Goal: Task Accomplishment & Management: Manage account settings

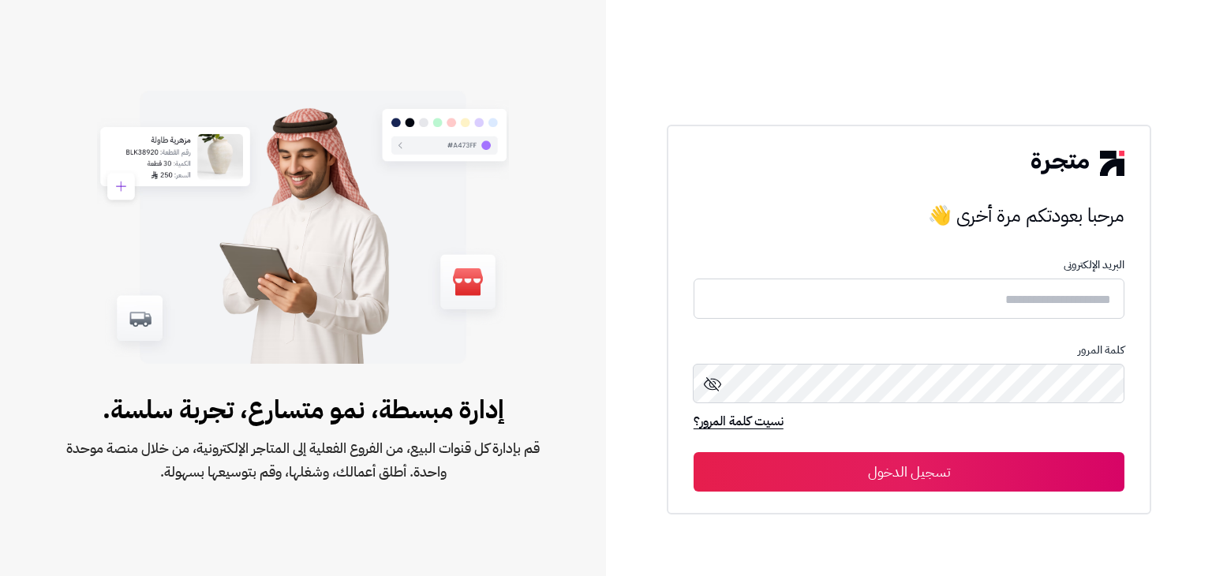
click at [713, 391] on icon at bounding box center [712, 384] width 19 height 19
click at [1013, 296] on input "text" at bounding box center [909, 299] width 431 height 42
paste input "*****"
type input "*****"
click at [1003, 457] on button "تسجيل الدخول" at bounding box center [909, 471] width 431 height 39
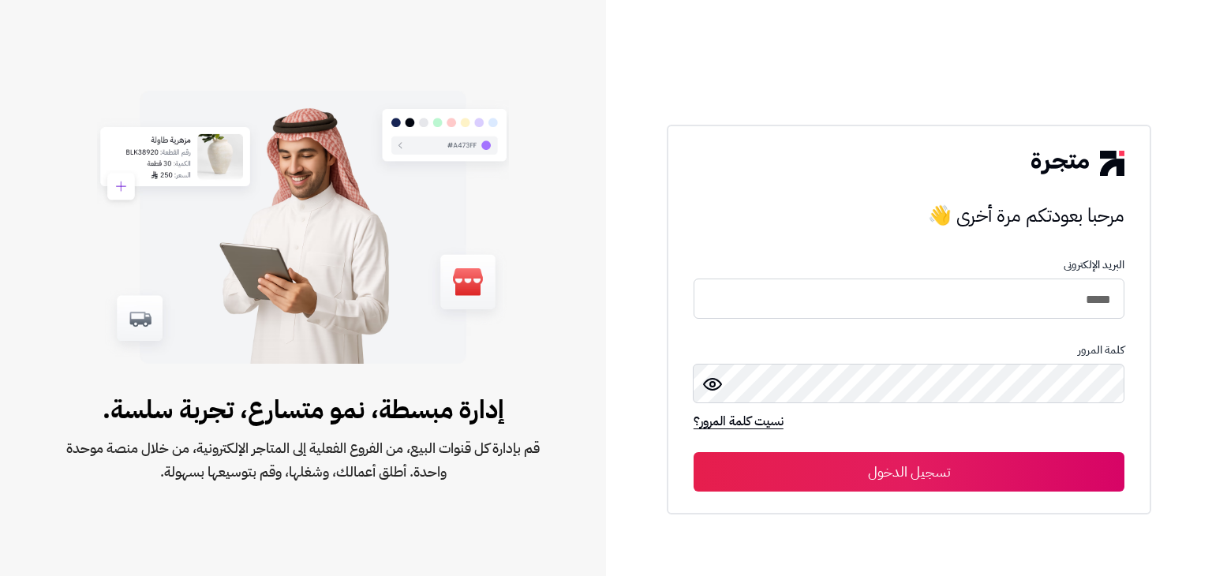
click at [998, 469] on button "تسجيل الدخول" at bounding box center [909, 471] width 431 height 39
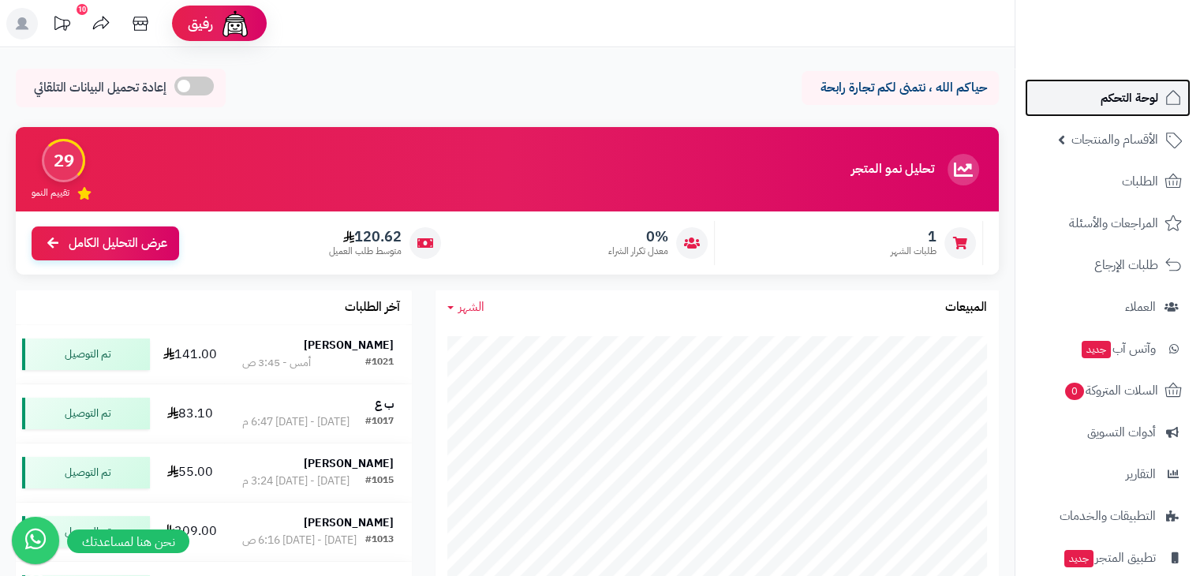
click at [1130, 99] on span "لوحة التحكم" at bounding box center [1130, 98] width 58 height 22
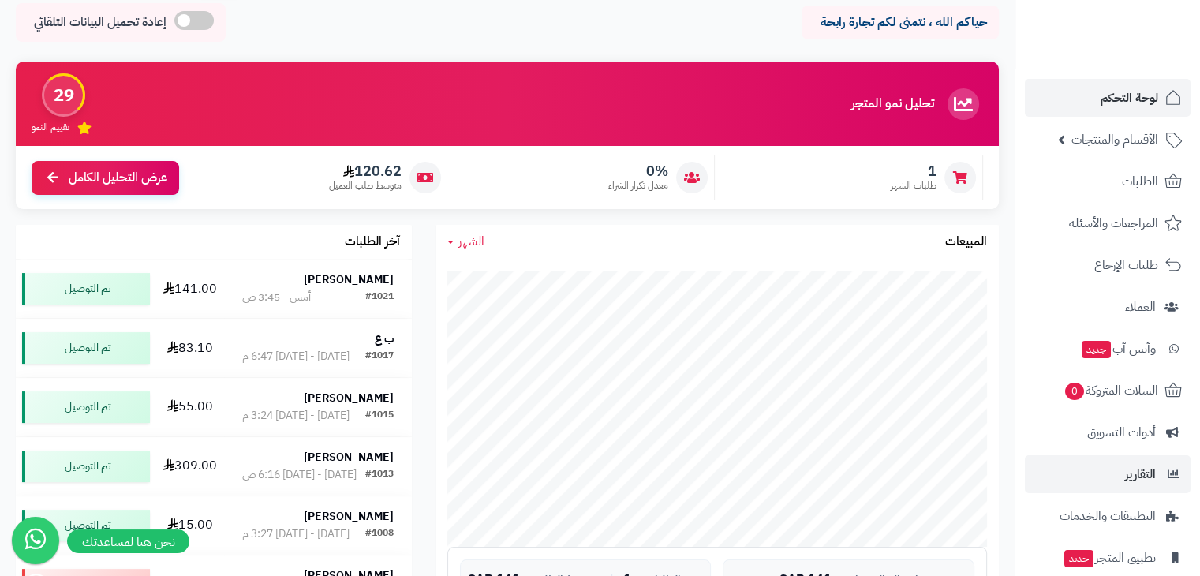
scroll to position [158, 0]
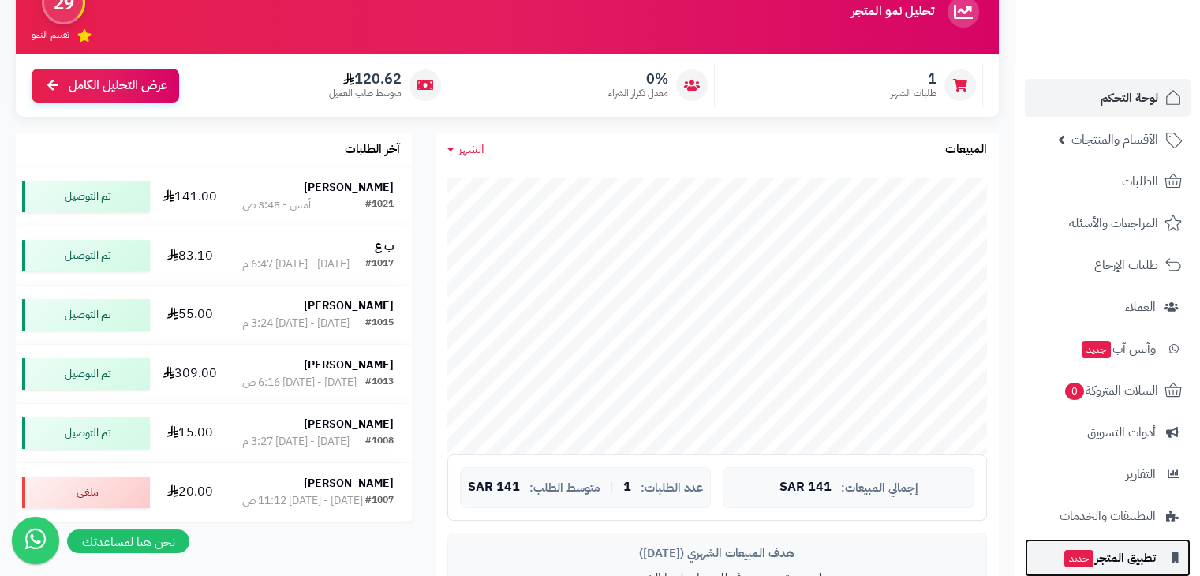
click at [1095, 563] on span "تطبيق المتجر جديد" at bounding box center [1109, 558] width 93 height 22
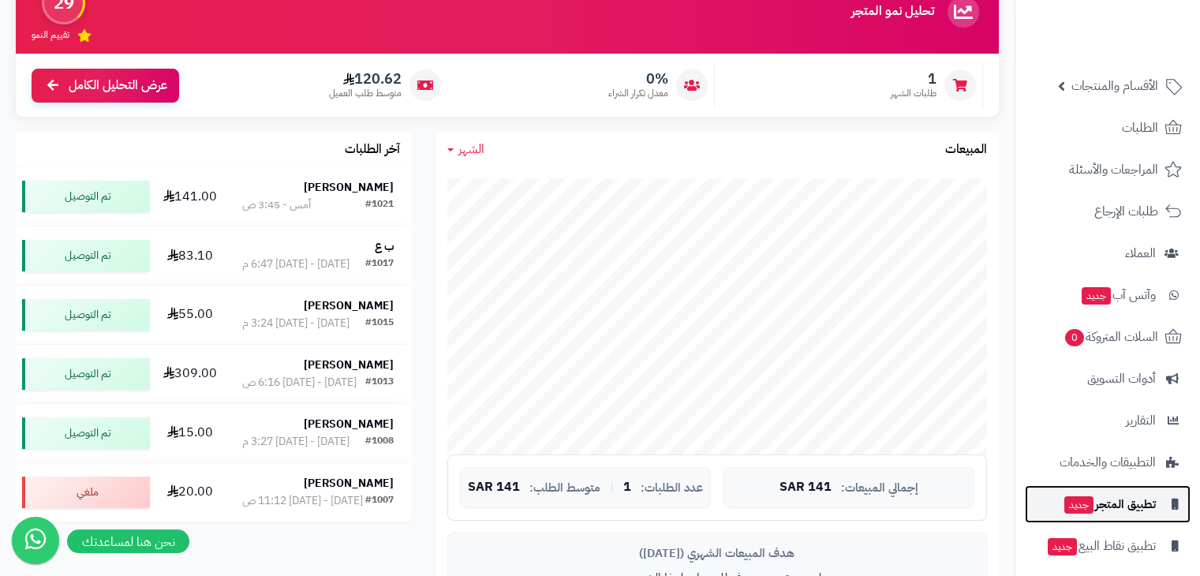
scroll to position [104, 0]
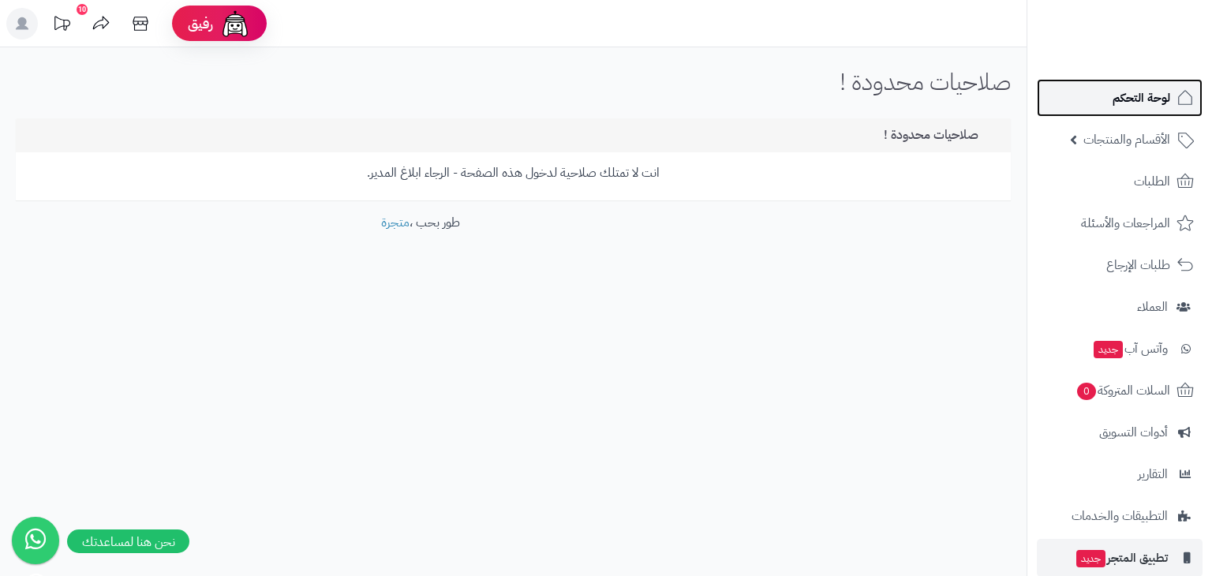
click at [1157, 105] on span "لوحة التحكم" at bounding box center [1142, 98] width 58 height 22
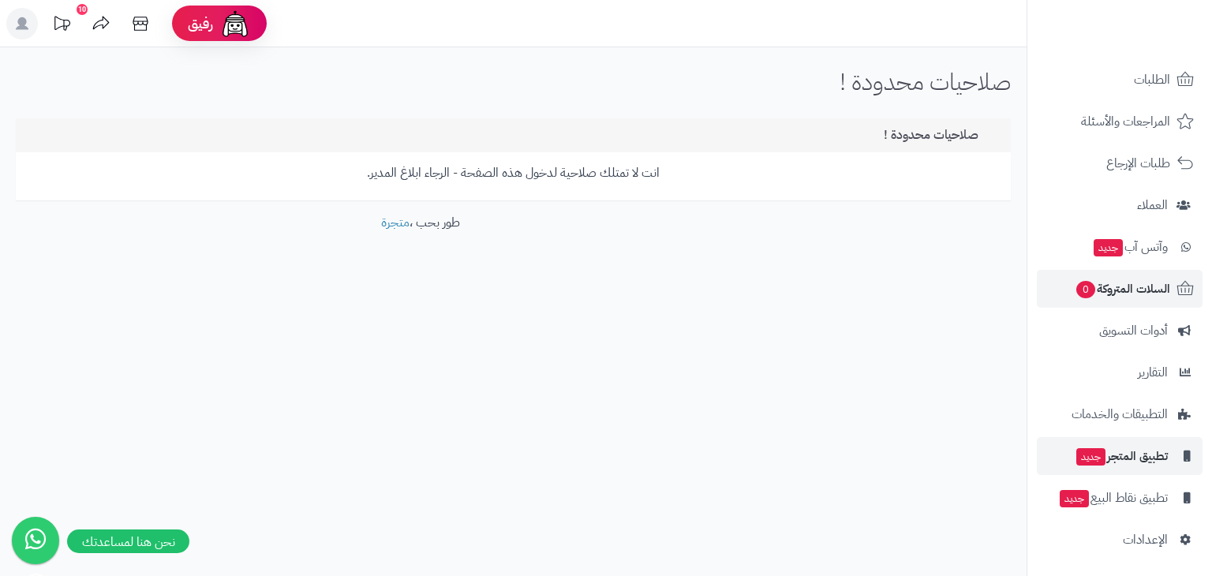
scroll to position [104, 0]
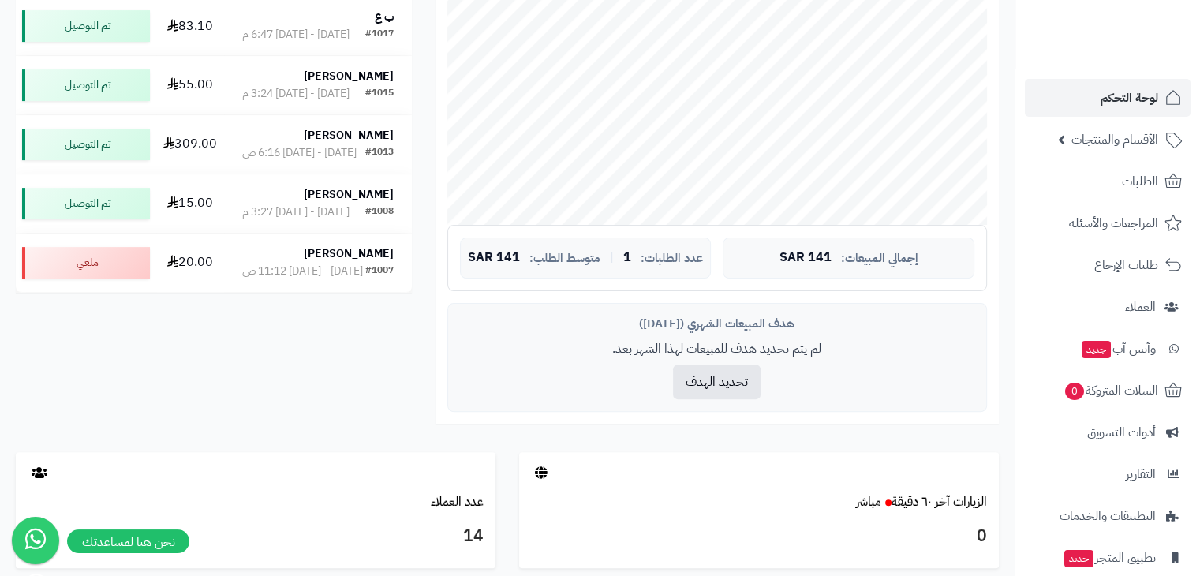
scroll to position [237, 0]
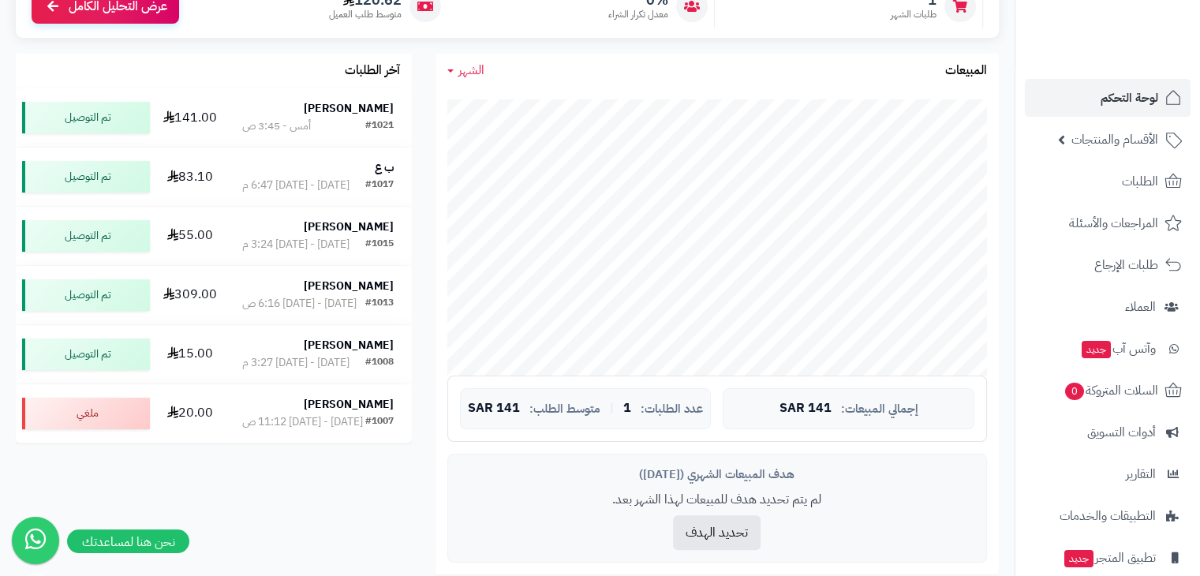
click at [474, 69] on span "الشهر" at bounding box center [472, 70] width 26 height 19
click at [474, 70] on span "الشهر" at bounding box center [472, 70] width 26 height 19
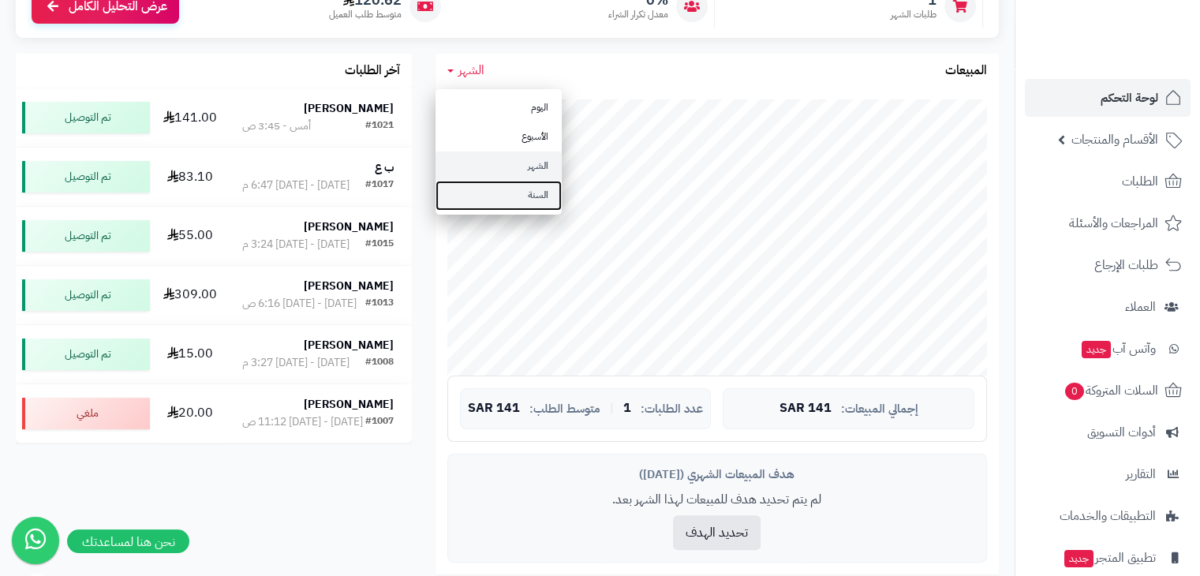
click at [492, 193] on link "السنة" at bounding box center [499, 195] width 126 height 29
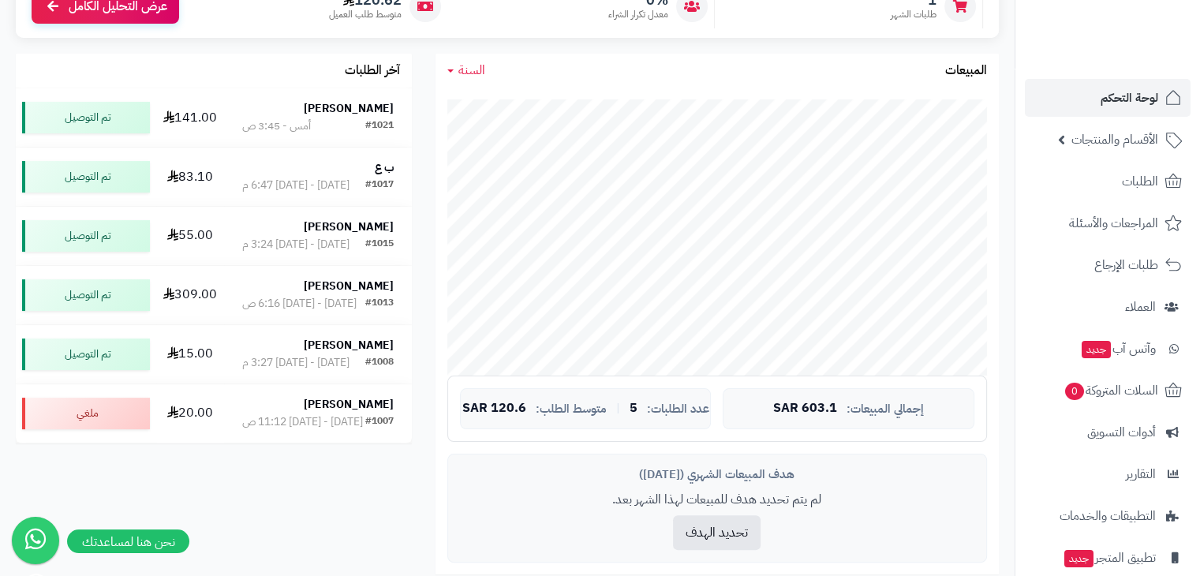
click at [464, 73] on span "السنة" at bounding box center [472, 70] width 27 height 19
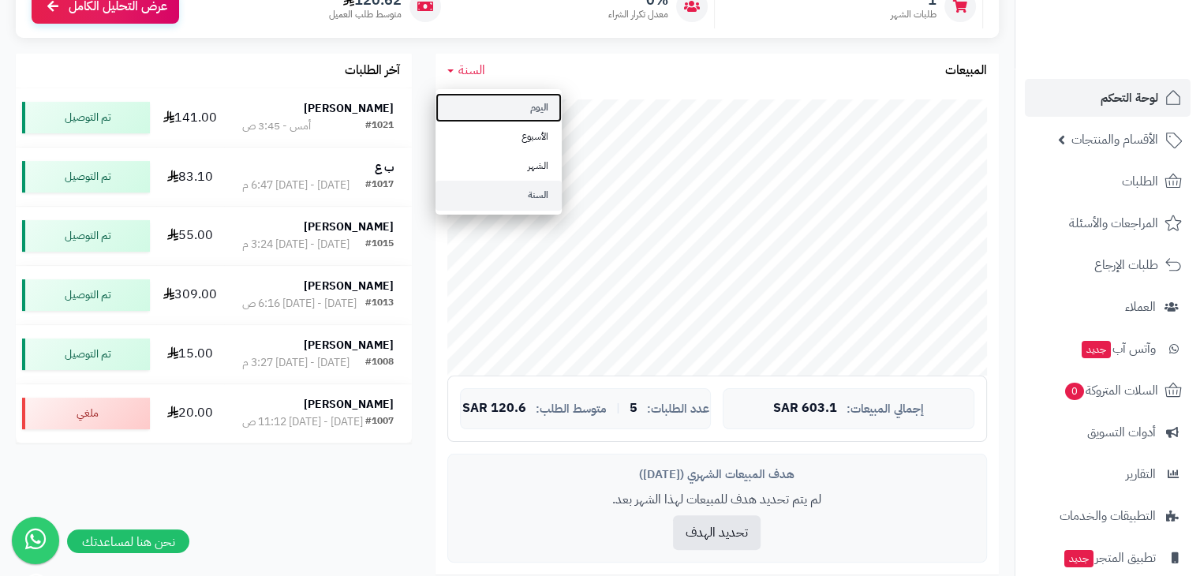
click at [477, 95] on link "اليوم" at bounding box center [499, 107] width 126 height 29
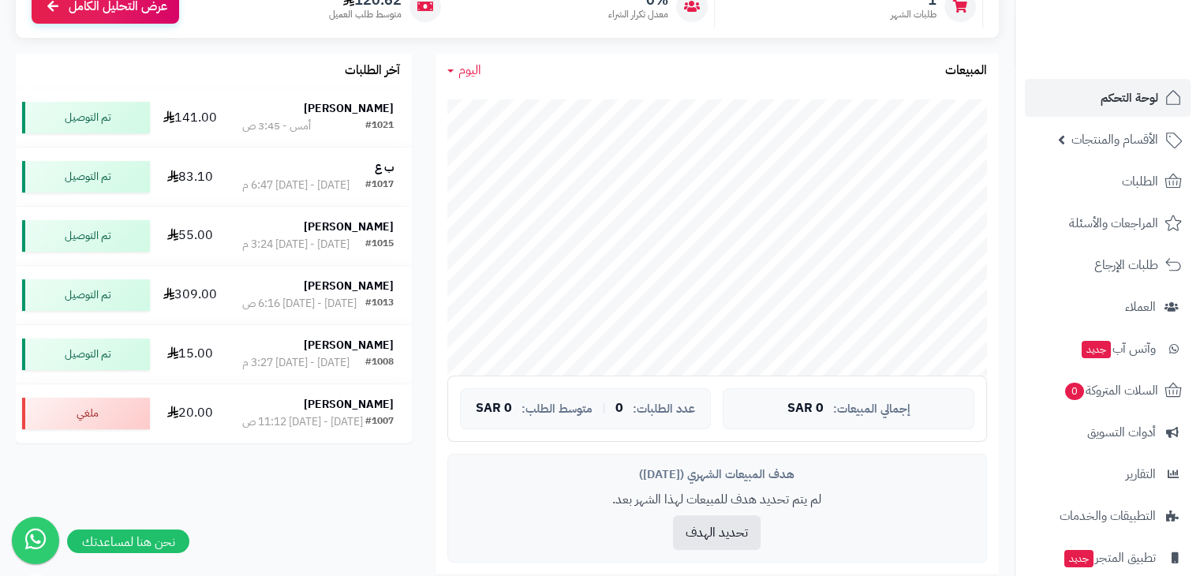
click at [464, 73] on span "اليوم" at bounding box center [470, 70] width 23 height 19
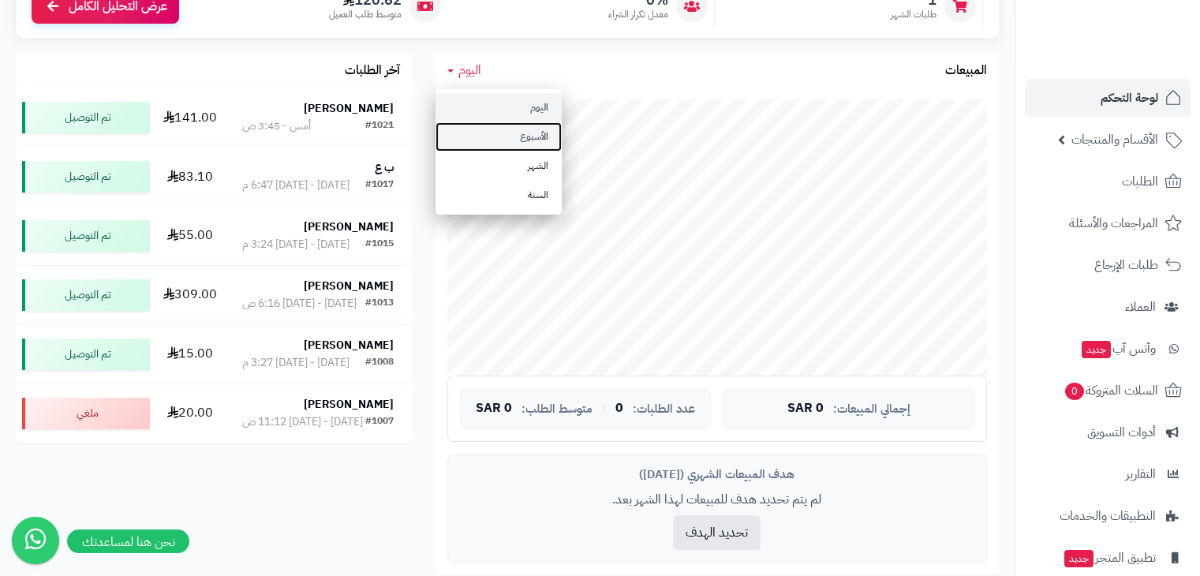
click at [471, 125] on link "الأسبوع" at bounding box center [499, 136] width 126 height 29
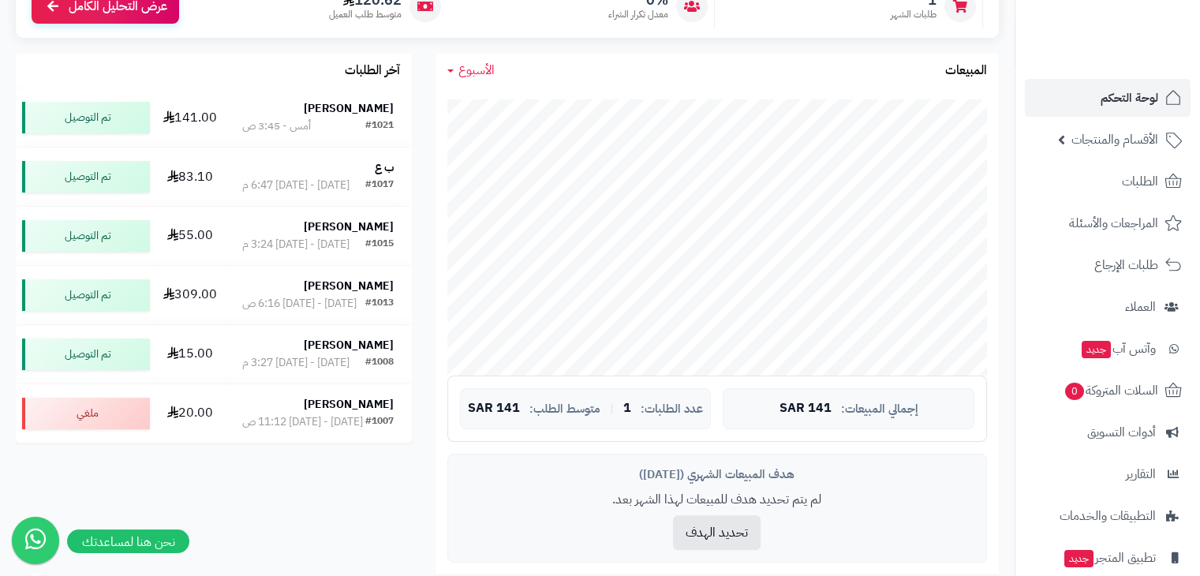
click at [467, 77] on span "الأسبوع" at bounding box center [477, 70] width 36 height 19
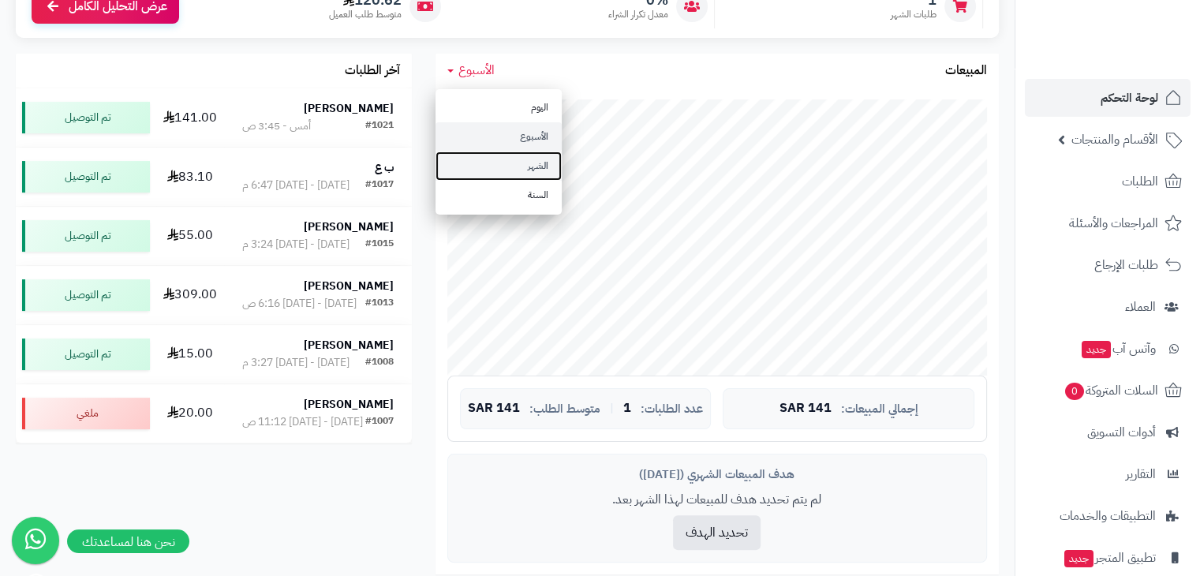
click at [479, 167] on link "الشهر" at bounding box center [499, 166] width 126 height 29
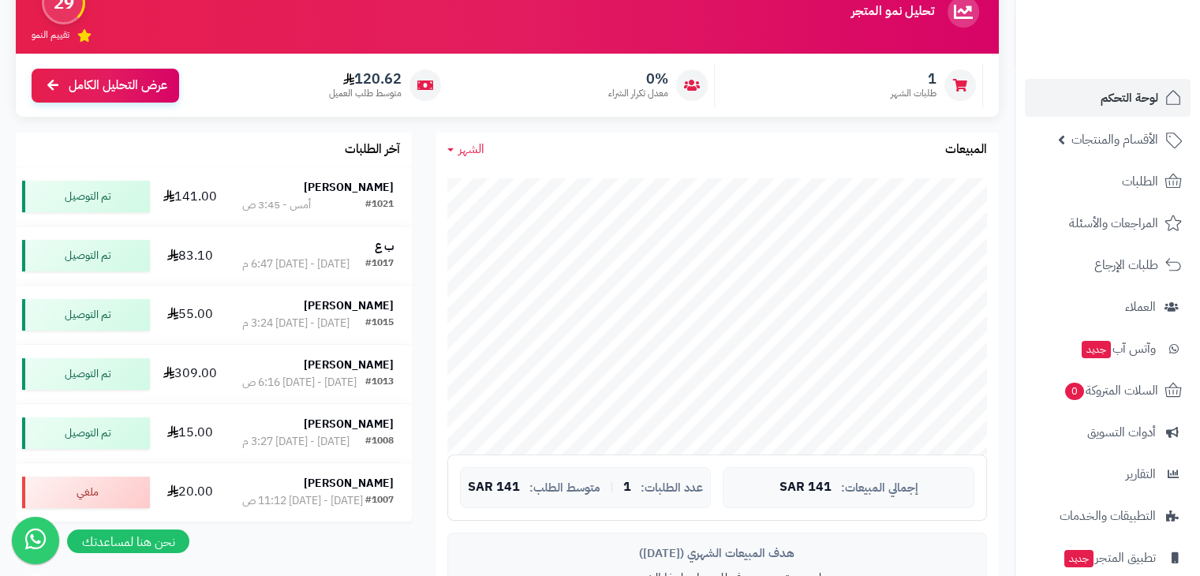
scroll to position [0, 0]
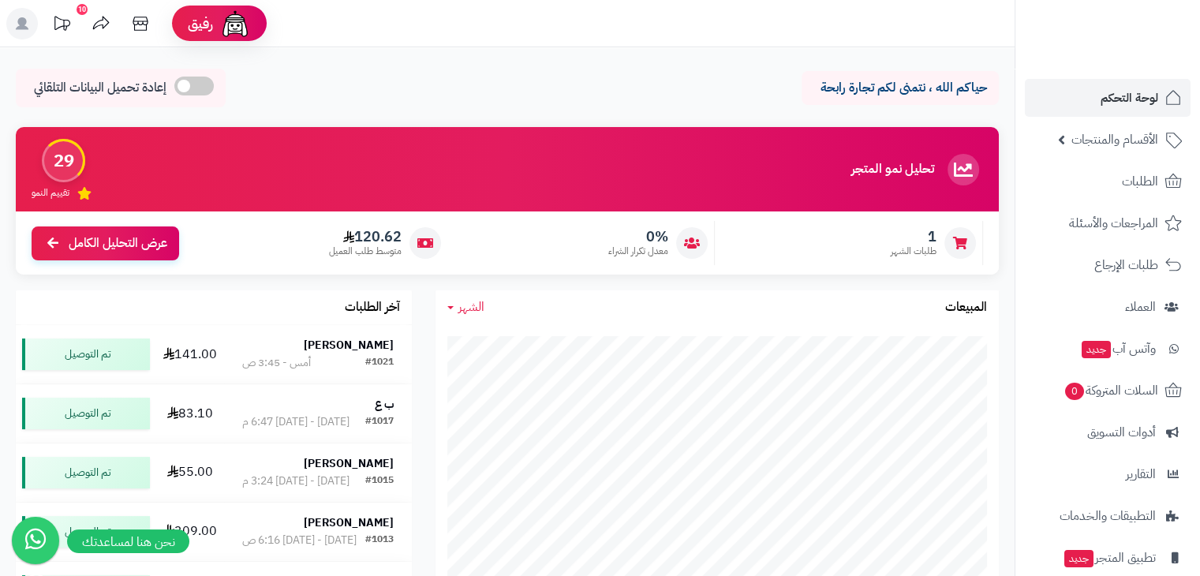
click at [26, 26] on icon at bounding box center [22, 23] width 13 height 13
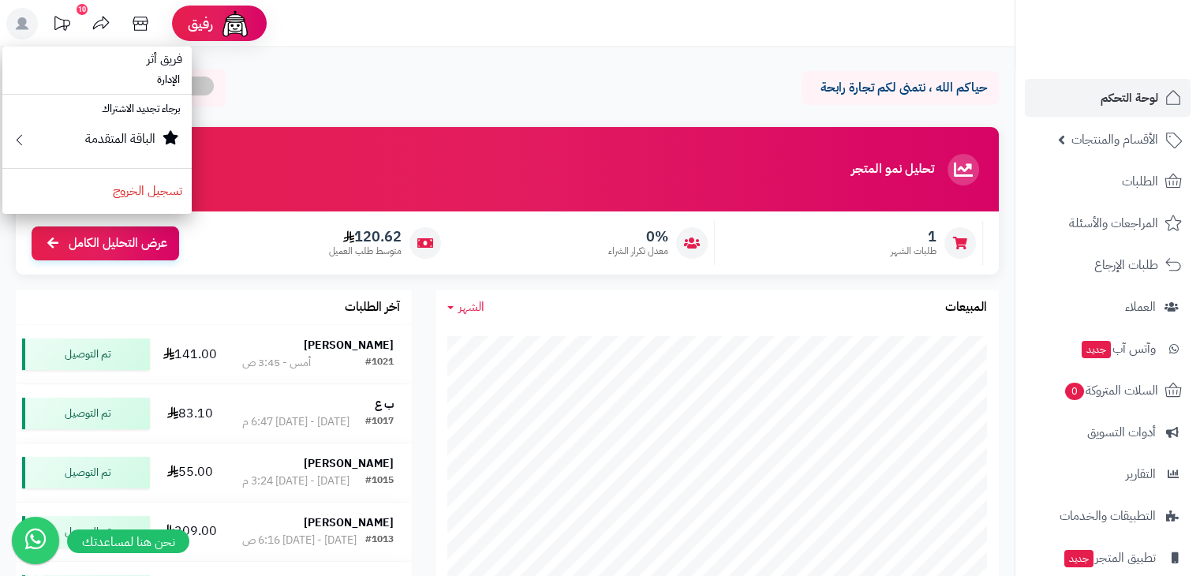
click at [26, 26] on icon at bounding box center [22, 23] width 13 height 13
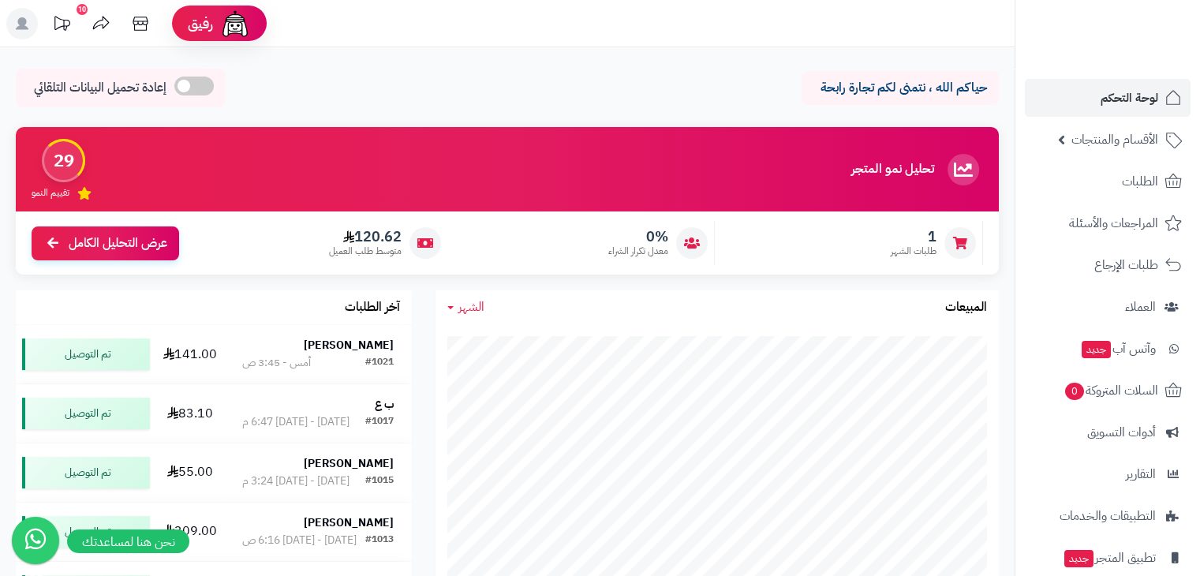
click at [28, 17] on rect at bounding box center [22, 24] width 32 height 32
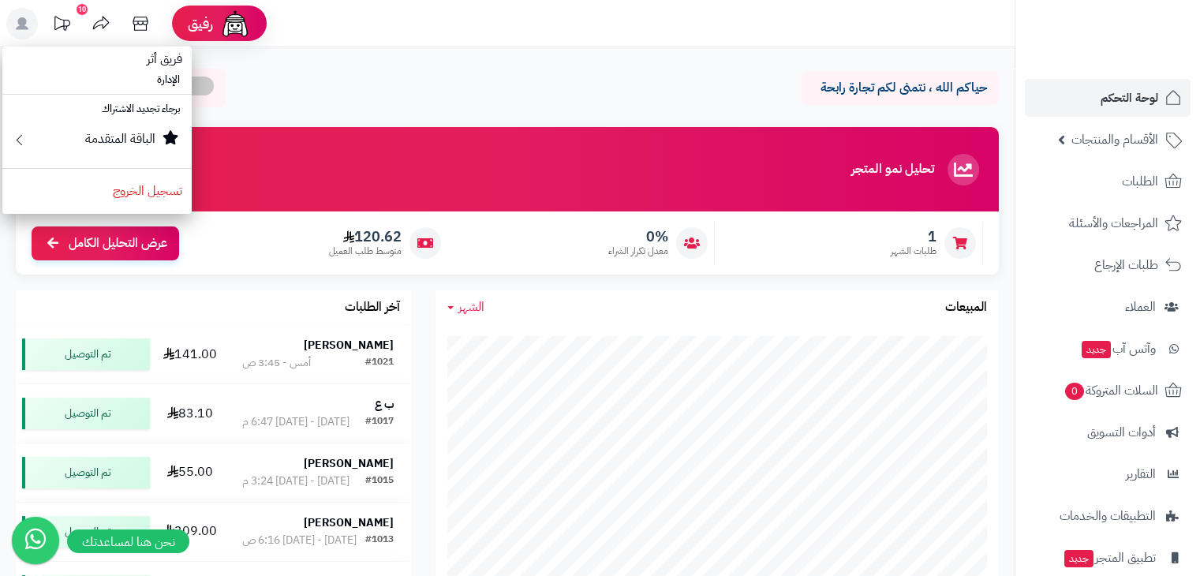
click at [18, 19] on rect at bounding box center [22, 24] width 32 height 32
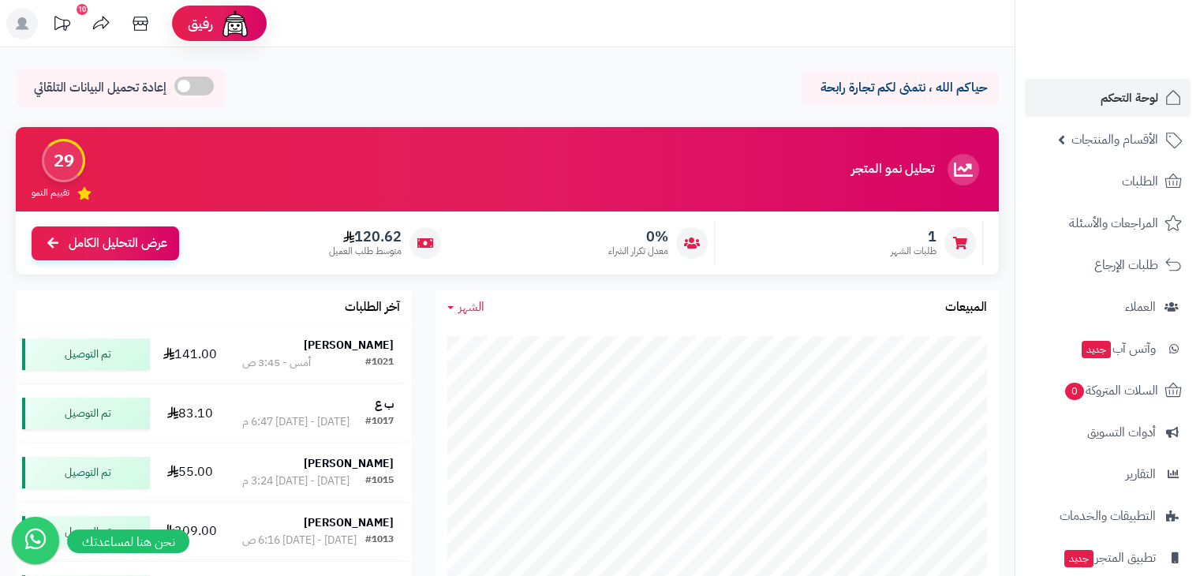
click at [78, 21] on link "10" at bounding box center [61, 26] width 39 height 36
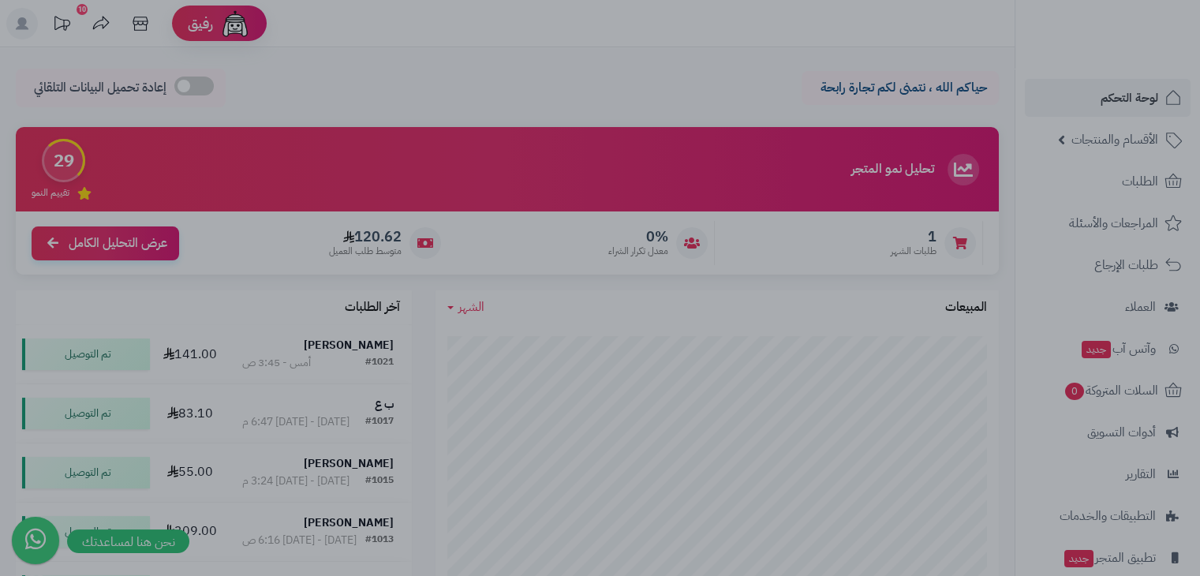
click at [101, 24] on div at bounding box center [600, 288] width 1200 height 576
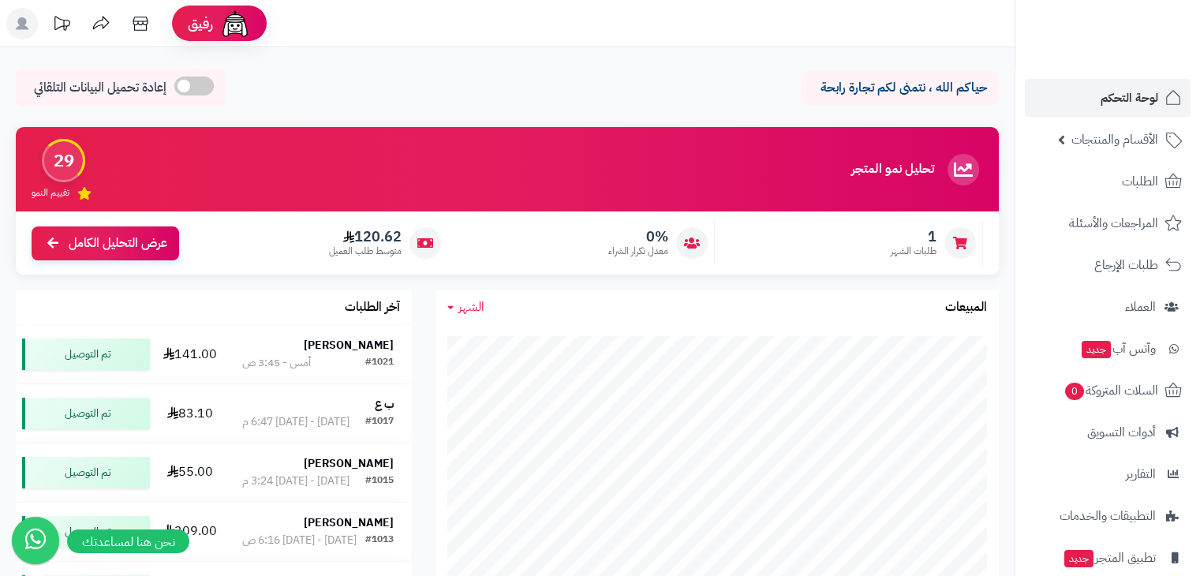
click at [95, 30] on icon at bounding box center [101, 24] width 32 height 32
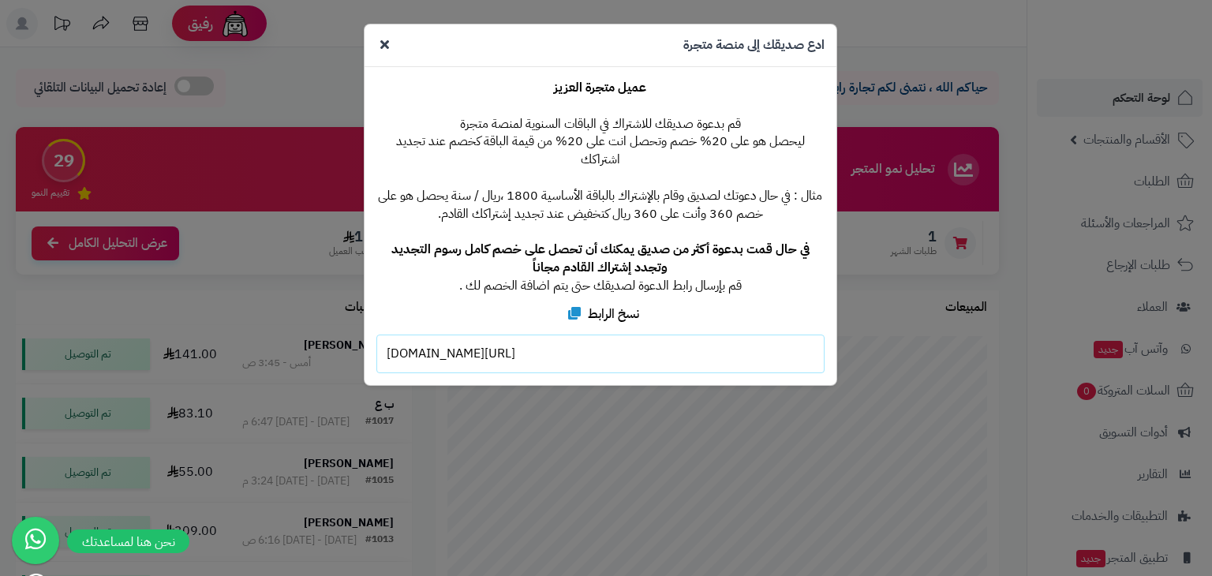
click at [125, 45] on div "**********" at bounding box center [606, 288] width 1212 height 576
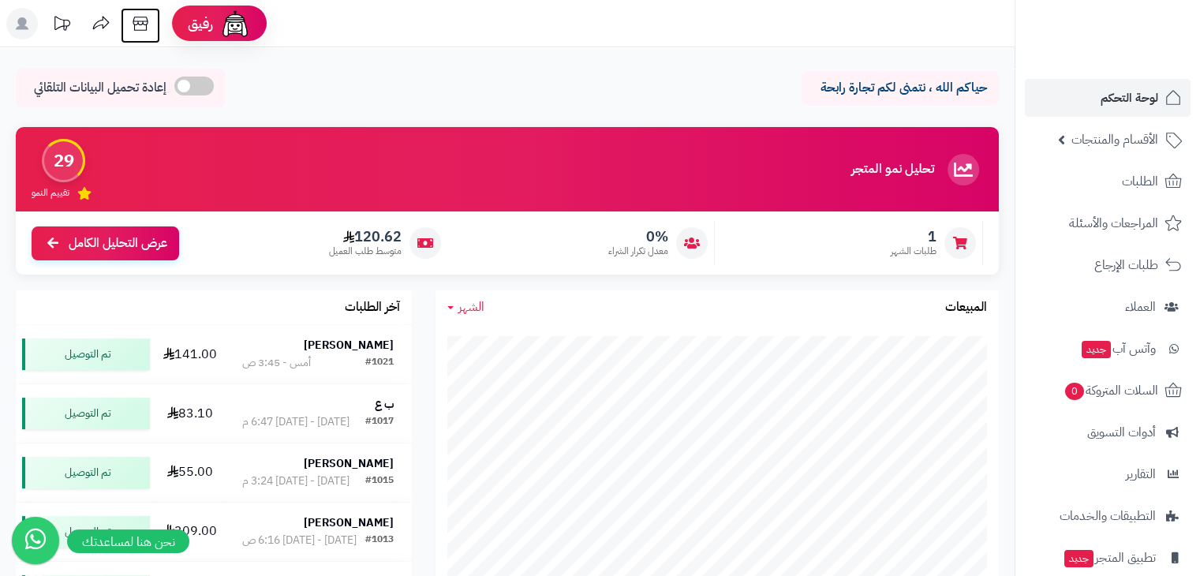
click at [144, 21] on icon at bounding box center [140, 24] width 15 height 14
click at [240, 31] on img at bounding box center [236, 24] width 32 height 32
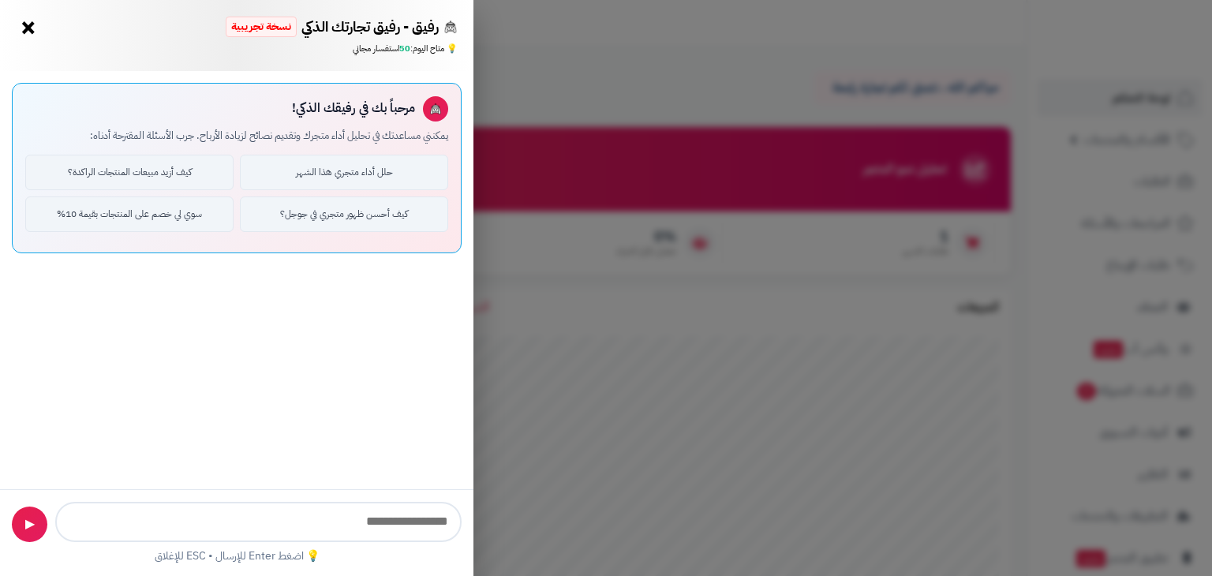
click at [31, 23] on button "×" at bounding box center [28, 27] width 25 height 25
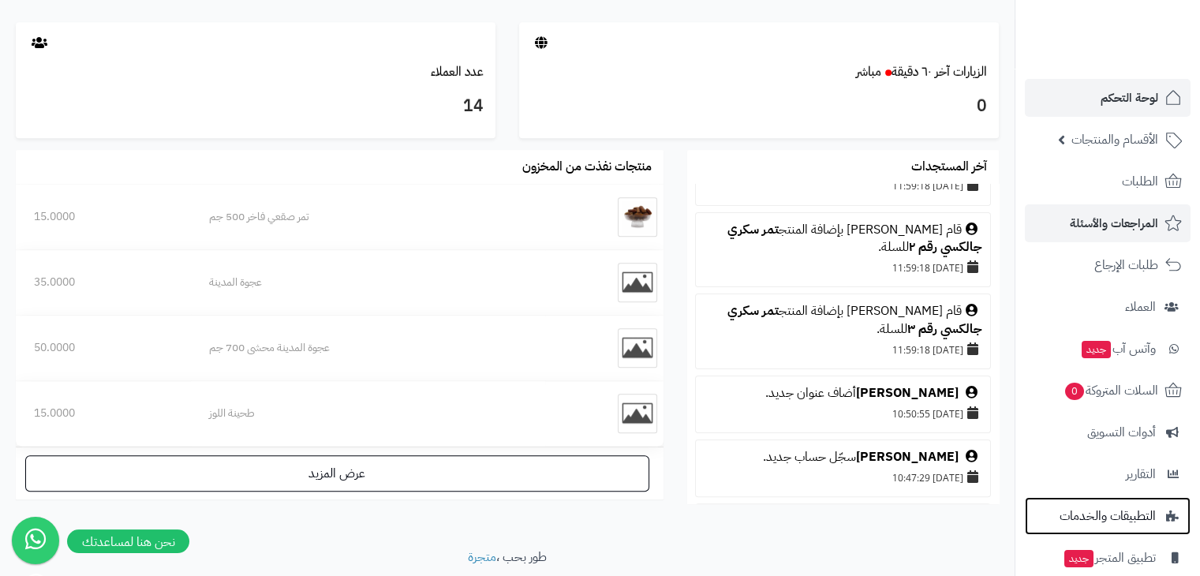
scroll to position [789, 0]
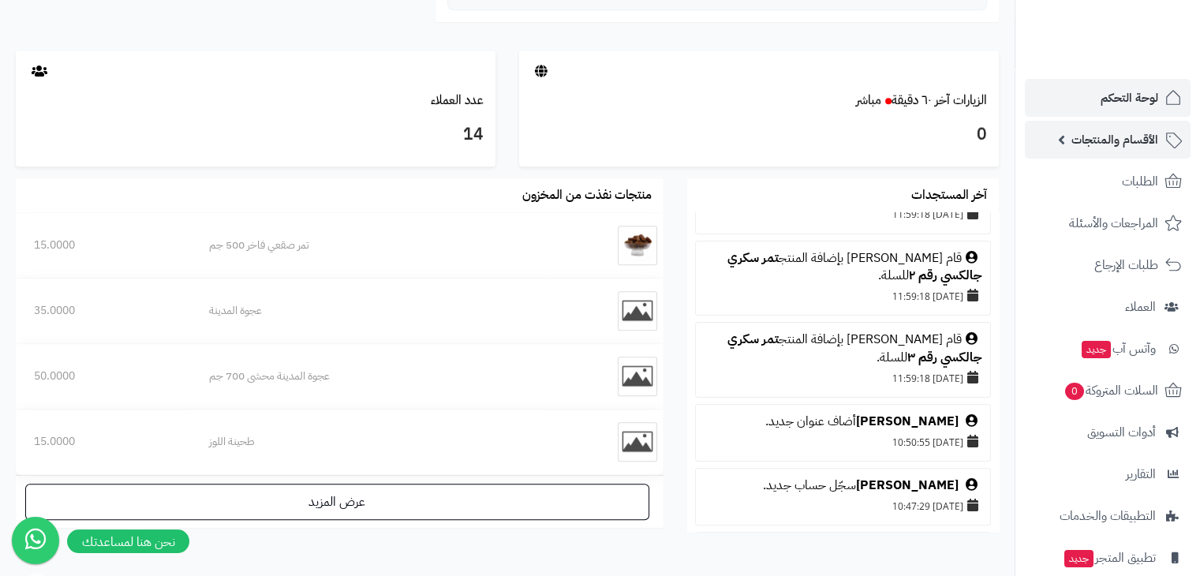
click at [1093, 137] on span "الأقسام والمنتجات" at bounding box center [1115, 140] width 87 height 22
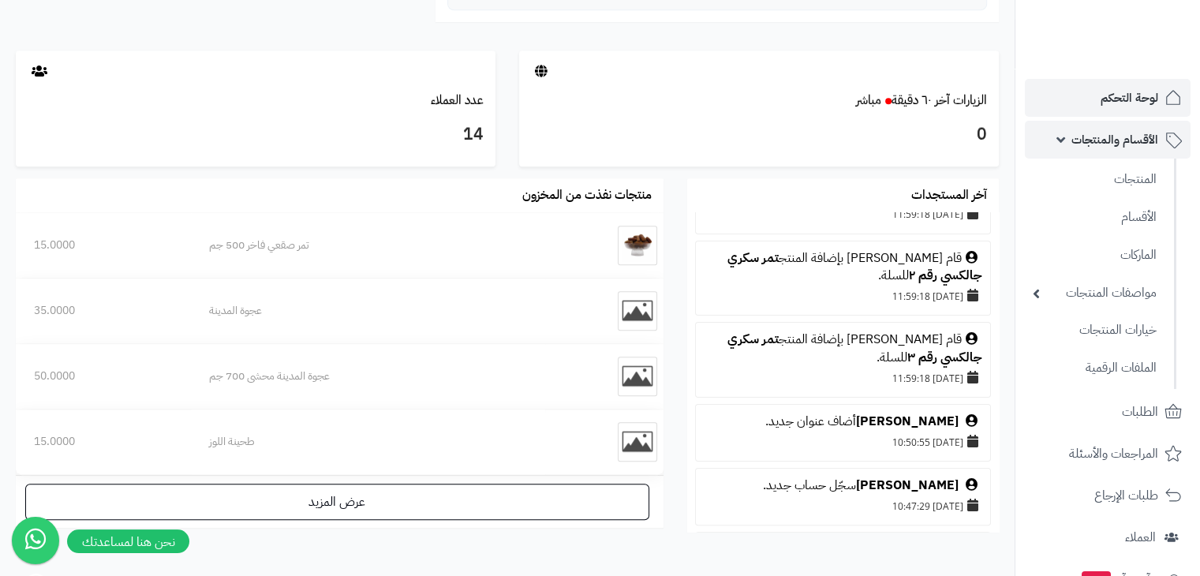
click at [1091, 138] on span "الأقسام والمنتجات" at bounding box center [1115, 140] width 87 height 22
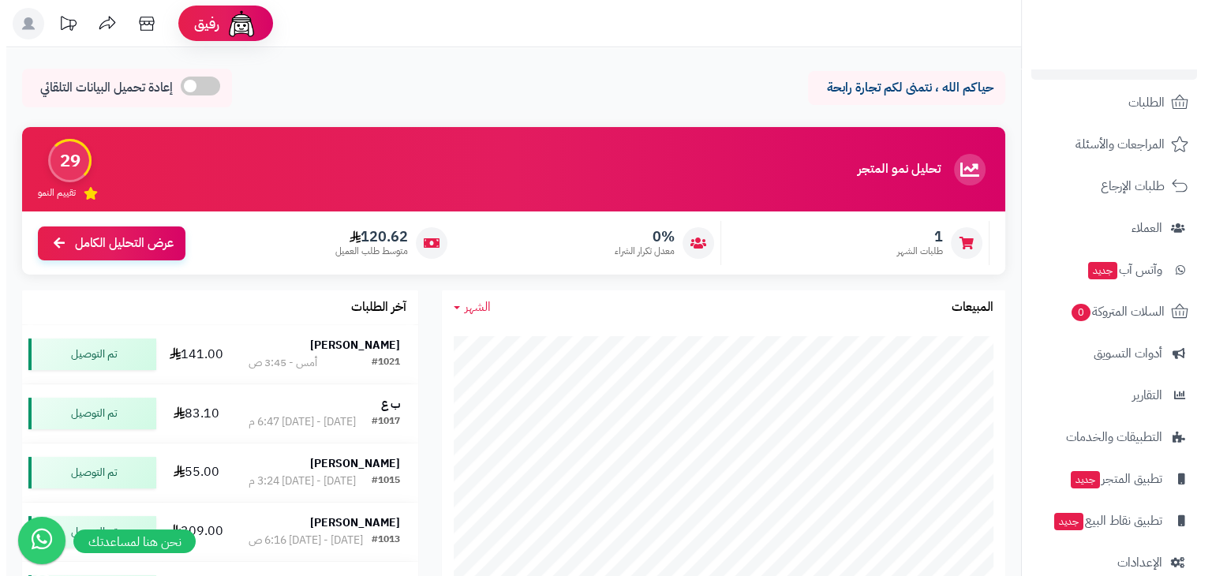
scroll to position [104, 0]
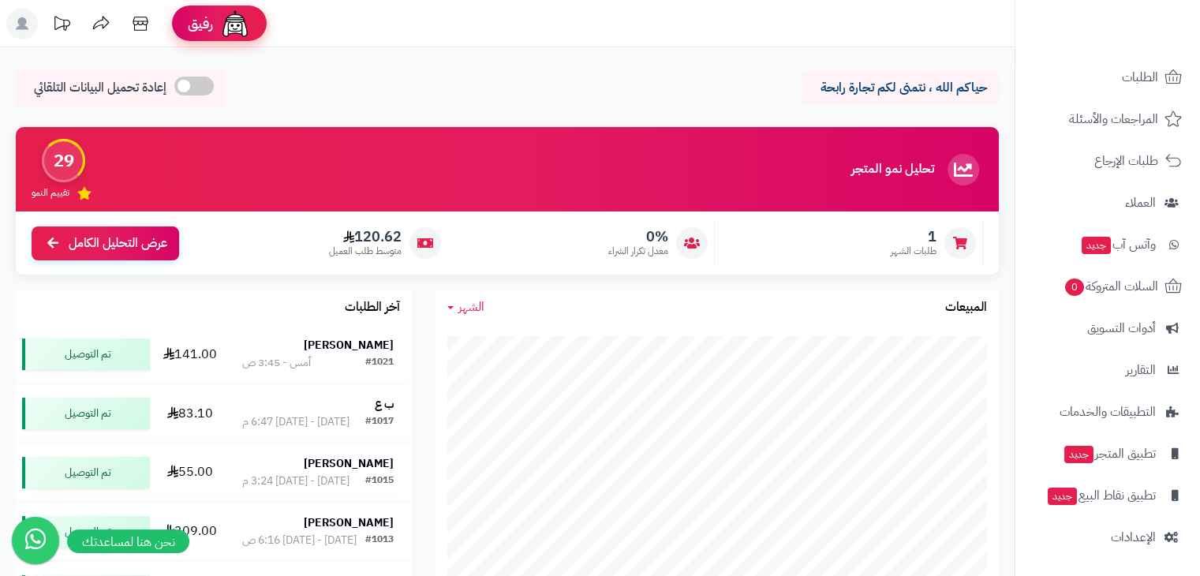
click at [240, 33] on img at bounding box center [235, 24] width 32 height 32
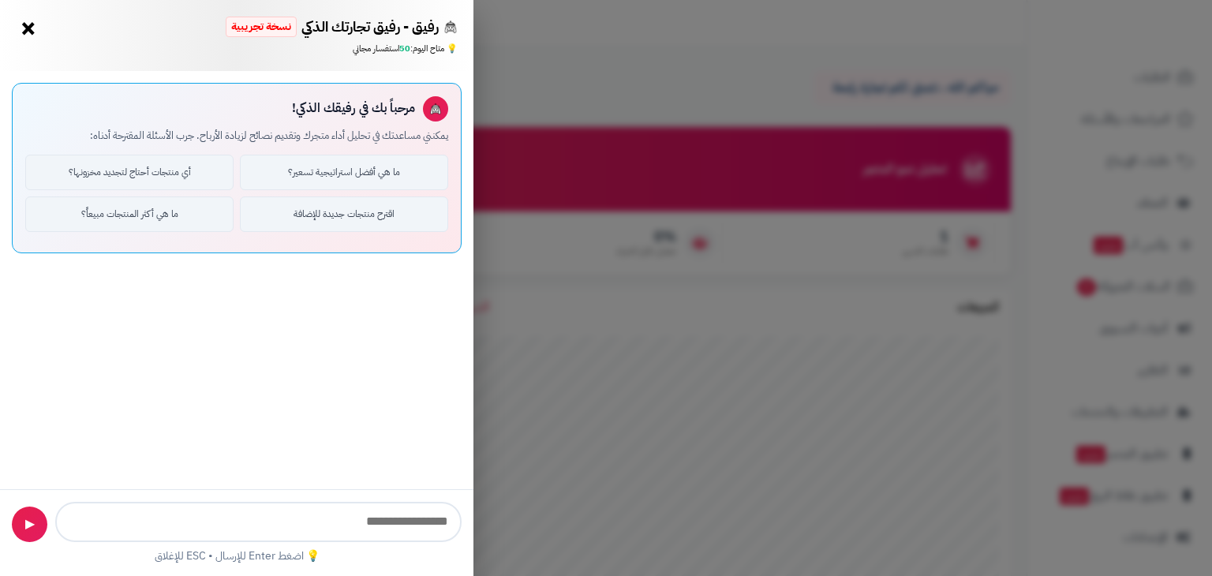
click at [324, 515] on input "text" at bounding box center [258, 522] width 406 height 40
type input "*"
type input "**********"
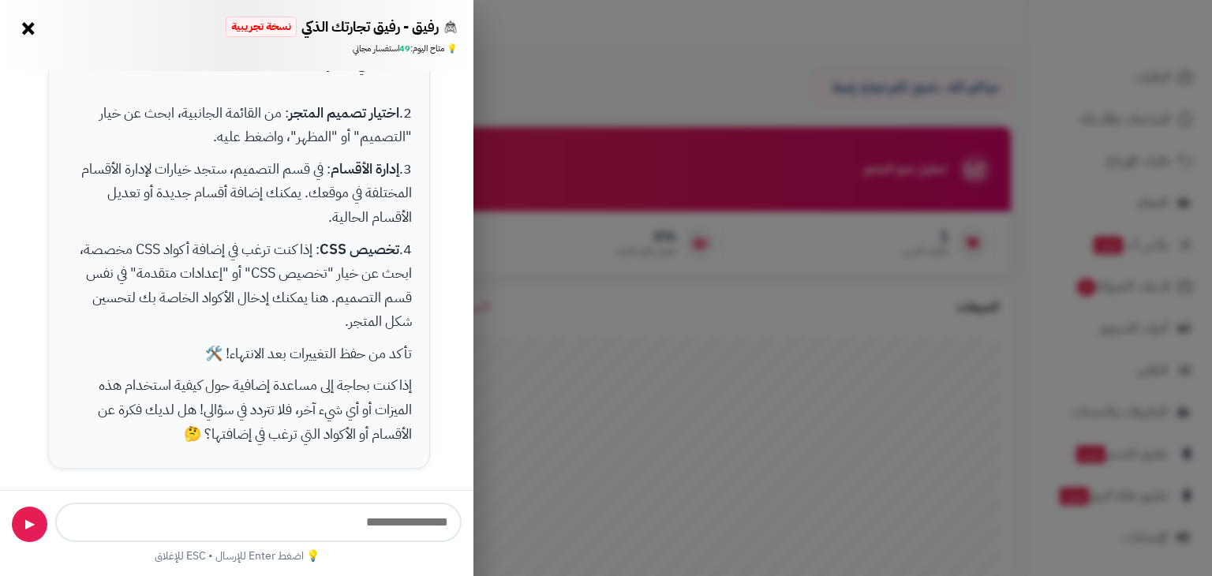
scroll to position [199, 0]
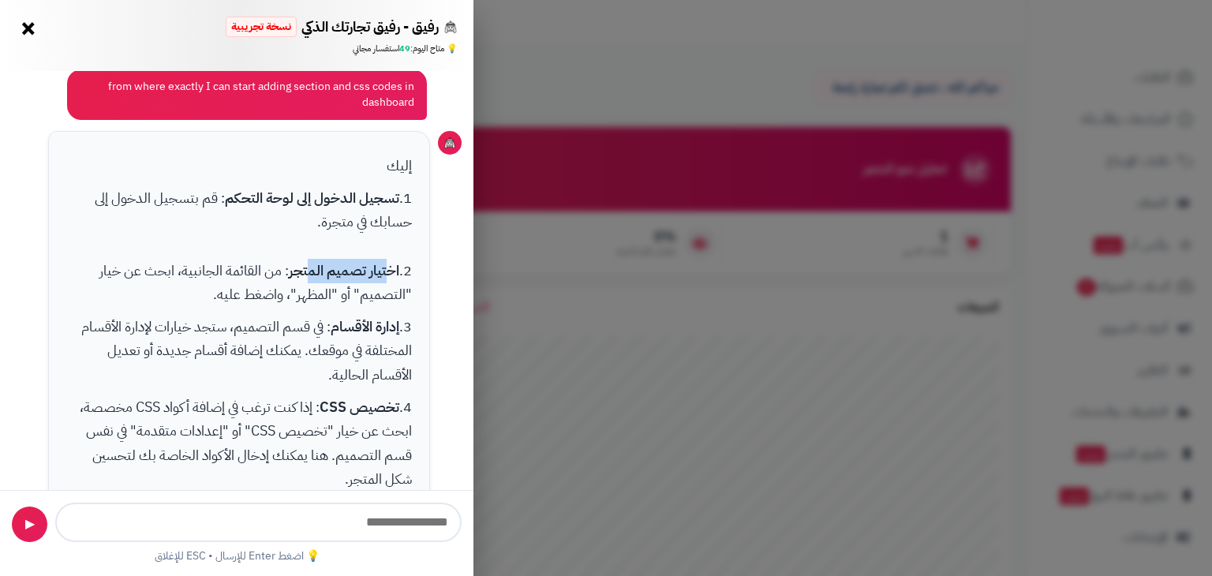
drag, startPoint x: 377, startPoint y: 266, endPoint x: 295, endPoint y: 264, distance: 82.1
click at [301, 264] on strong "اختيار تصميم المتجر" at bounding box center [344, 270] width 110 height 21
drag, startPoint x: 269, startPoint y: 266, endPoint x: 142, endPoint y: 272, distance: 127.2
click at [144, 272] on p "1. تسجيل الدخول إلى لوحة التحكم : قم بتسجيل الدخول إلى حسابك في متجرة. 2. اختيا…" at bounding box center [239, 246] width 346 height 121
drag, startPoint x: 114, startPoint y: 270, endPoint x: 105, endPoint y: 270, distance: 8.7
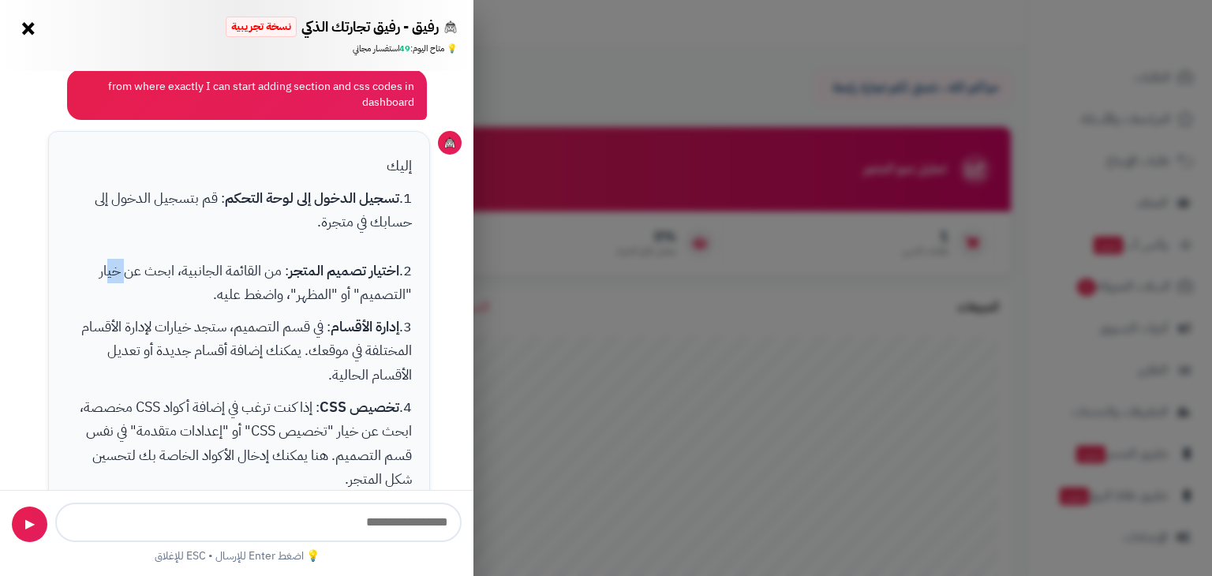
click at [106, 270] on p "1. تسجيل الدخول إلى لوحة التحكم : قم بتسجيل الدخول إلى حسابك في متجرة. 2. اختيا…" at bounding box center [239, 246] width 346 height 121
click at [265, 288] on p "1. تسجيل الدخول إلى لوحة التحكم : قم بتسجيل الدخول إلى حسابك في متجرة. 2. اختيا…" at bounding box center [239, 246] width 346 height 121
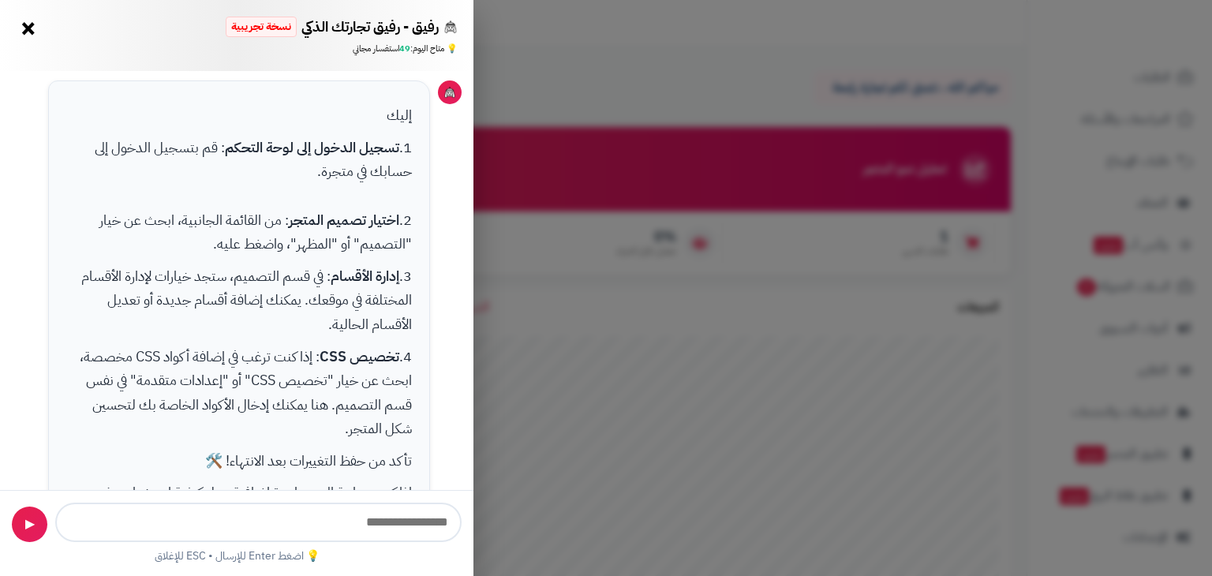
scroll to position [278, 0]
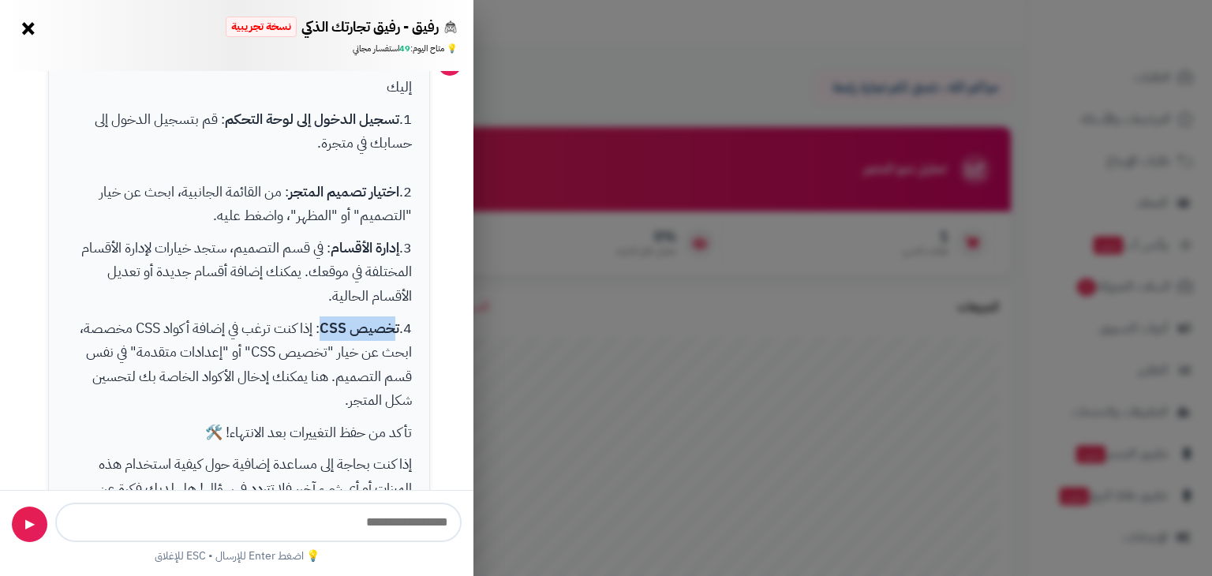
drag, startPoint x: 376, startPoint y: 320, endPoint x: 319, endPoint y: 320, distance: 57.6
click at [320, 320] on strong "تخصيص CSS" at bounding box center [360, 327] width 80 height 21
click at [296, 320] on p "4. تخصيص CSS : إذا كنت ترغب في إضافة أكواد CSS مخصصة، ابحث عن خيار "تخصيص CSS" …" at bounding box center [239, 364] width 346 height 96
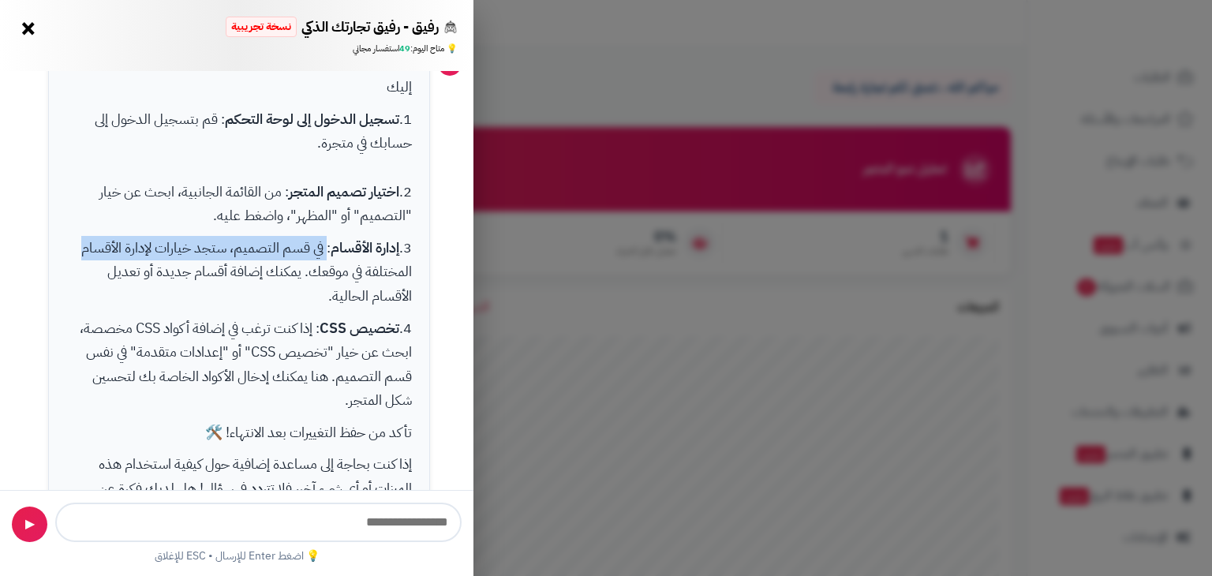
drag, startPoint x: 322, startPoint y: 244, endPoint x: 63, endPoint y: 250, distance: 258.9
click at [63, 250] on div "إليك 1. تسجيل الدخول إلى لوحة التحكم : قم بتسجيل الدخول إلى حسابك في متجرة. 2. …" at bounding box center [239, 300] width 383 height 496
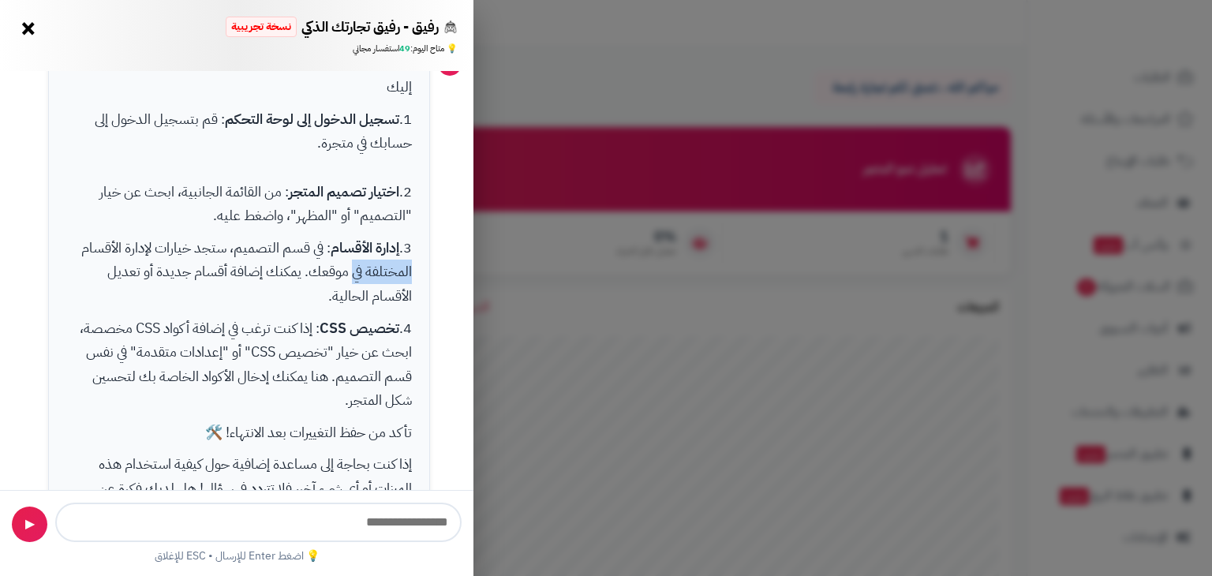
drag, startPoint x: 423, startPoint y: 272, endPoint x: 330, endPoint y: 275, distance: 93.2
click at [346, 272] on div "إليك 1. تسجيل الدخول إلى لوحة التحكم : قم بتسجيل الدخول إلى حسابك في متجرة. 2. …" at bounding box center [239, 300] width 383 height 496
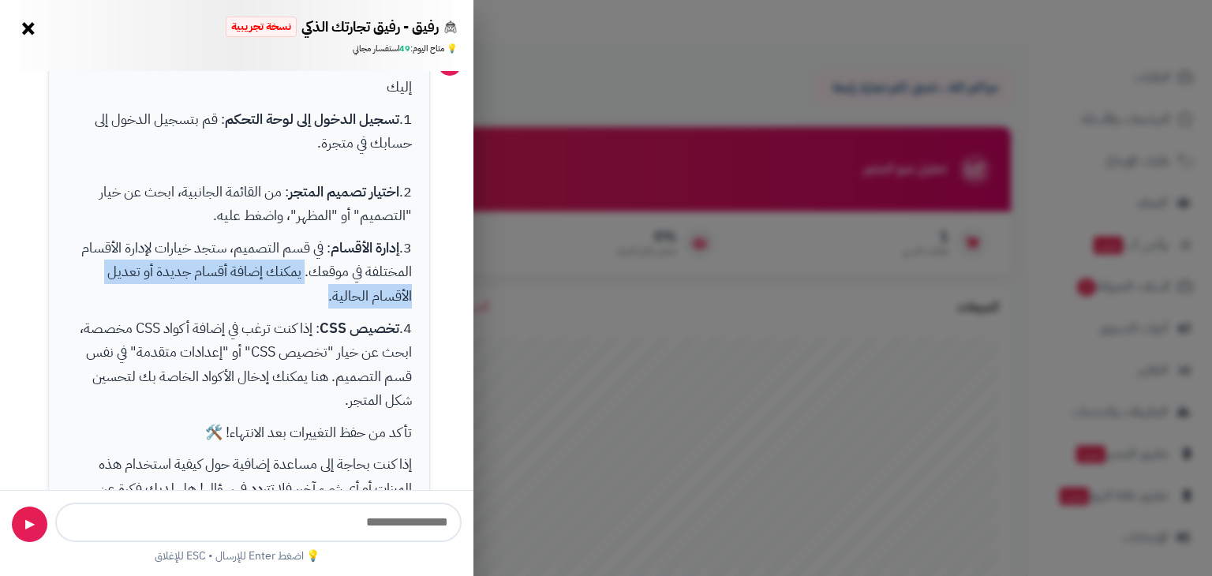
drag, startPoint x: 291, startPoint y: 275, endPoint x: 134, endPoint y: 283, distance: 157.2
click at [114, 286] on p "3. إدارة الأقسام : في قسم التصميم، ستجد خيارات لإدارة الأقسام المختلفة في موقعك…" at bounding box center [239, 272] width 346 height 73
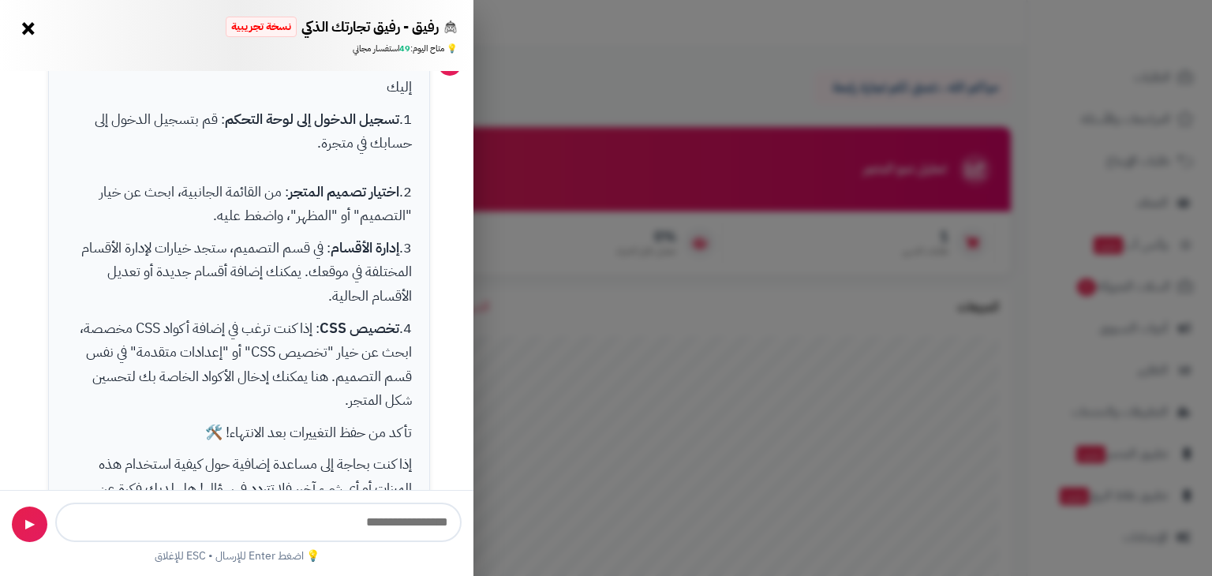
click at [340, 310] on div "إليك 1. تسجيل الدخول إلى لوحة التحكم : قم بتسجيل الدخول إلى حسابك في متجرة. 2. …" at bounding box center [239, 300] width 383 height 496
drag, startPoint x: 328, startPoint y: 326, endPoint x: 281, endPoint y: 330, distance: 46.7
click at [281, 329] on p "4. تخصيص CSS : إذا كنت ترغب في إضافة أكواد CSS مخصصة، ابحث عن خيار "تخصيص CSS" …" at bounding box center [239, 364] width 346 height 96
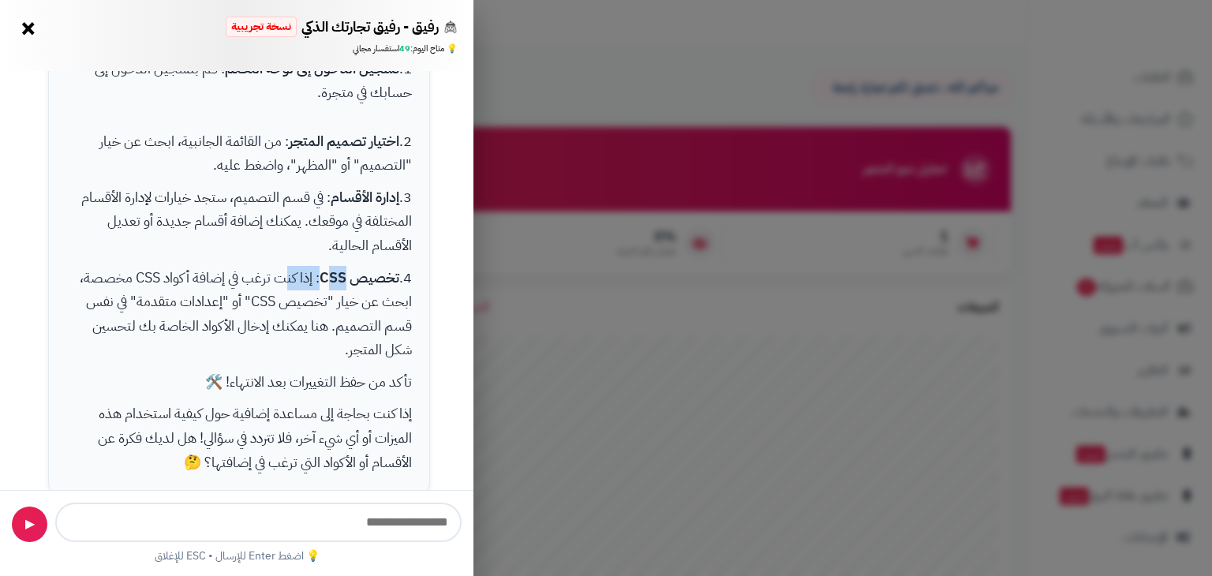
scroll to position [357, 0]
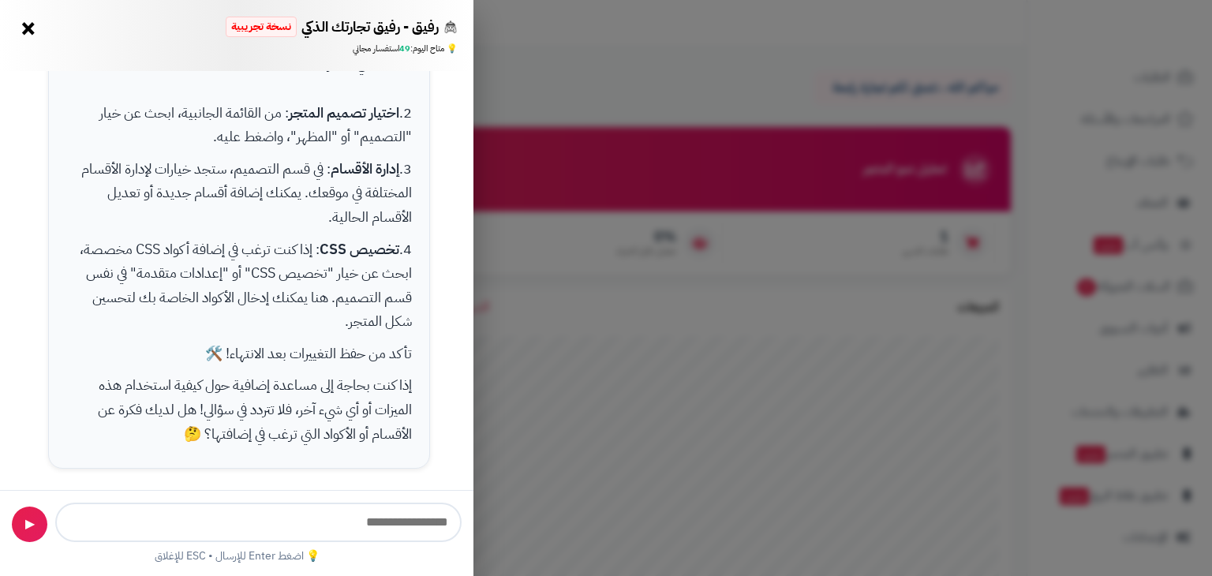
click at [344, 361] on p "تأكد من حفظ التغييرات بعد الانتهاء! 🛠️" at bounding box center [239, 354] width 346 height 24
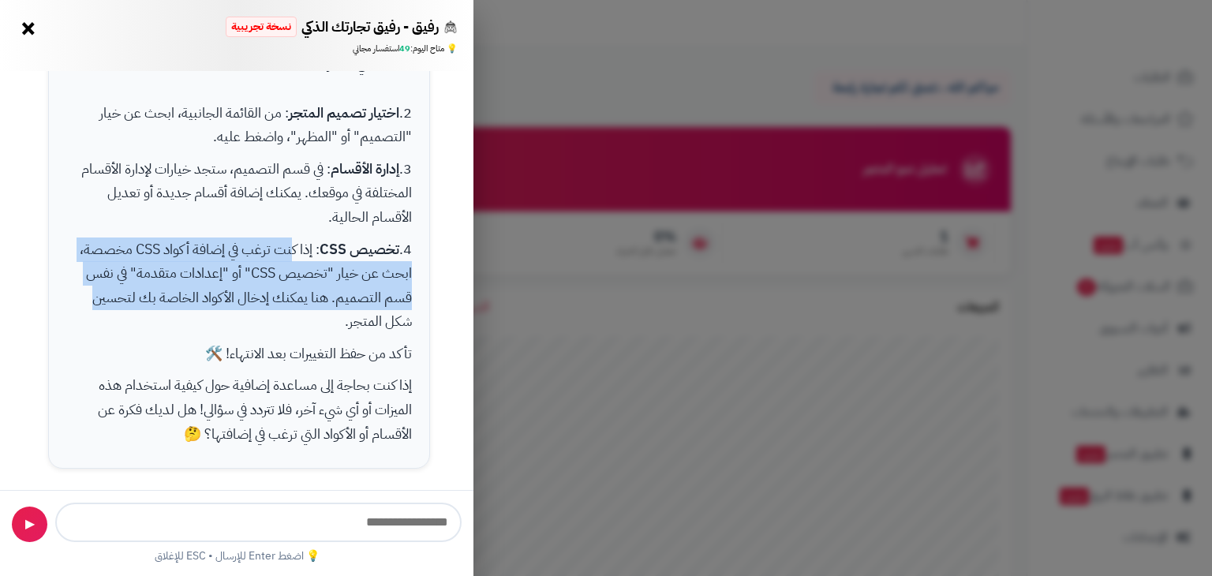
drag, startPoint x: 278, startPoint y: 240, endPoint x: 92, endPoint y: 298, distance: 194.4
click at [92, 298] on p "4. تخصيص CSS : إذا كنت ترغب في إضافة أكواد CSS مخصصة، ابحث عن خيار "تخصيص CSS" …" at bounding box center [239, 286] width 346 height 96
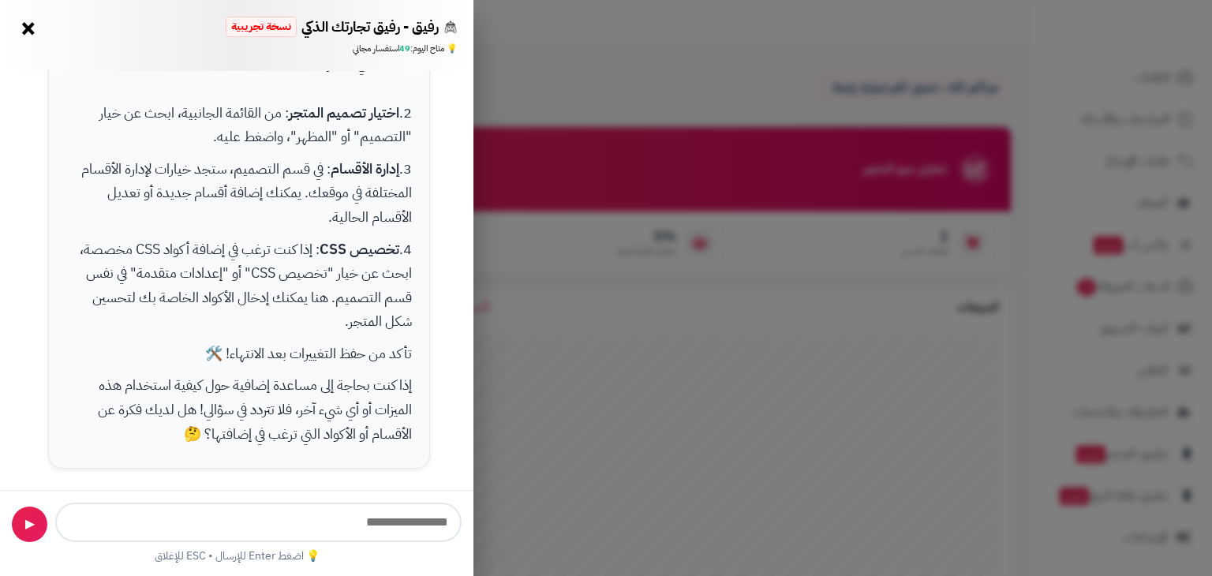
click at [155, 313] on p "4. تخصيص CSS : إذا كنت ترغب في إضافة أكواد CSS مخصصة، ابحث عن خيار "تخصيص CSS" …" at bounding box center [239, 286] width 346 height 96
drag, startPoint x: 268, startPoint y: 244, endPoint x: 79, endPoint y: 255, distance: 189.7
click at [79, 255] on p "4. تخصيص CSS : إذا كنت ترغب في إضافة أكواد CSS مخصصة، ابحث عن خيار "تخصيص CSS" …" at bounding box center [239, 286] width 346 height 96
drag, startPoint x: 243, startPoint y: 268, endPoint x: 79, endPoint y: 275, distance: 164.3
click at [79, 275] on p "4. تخصيص CSS : إذا كنت ترغب في إضافة أكواد CSS مخصصة، ابحث عن خيار "تخصيص CSS" …" at bounding box center [239, 286] width 346 height 96
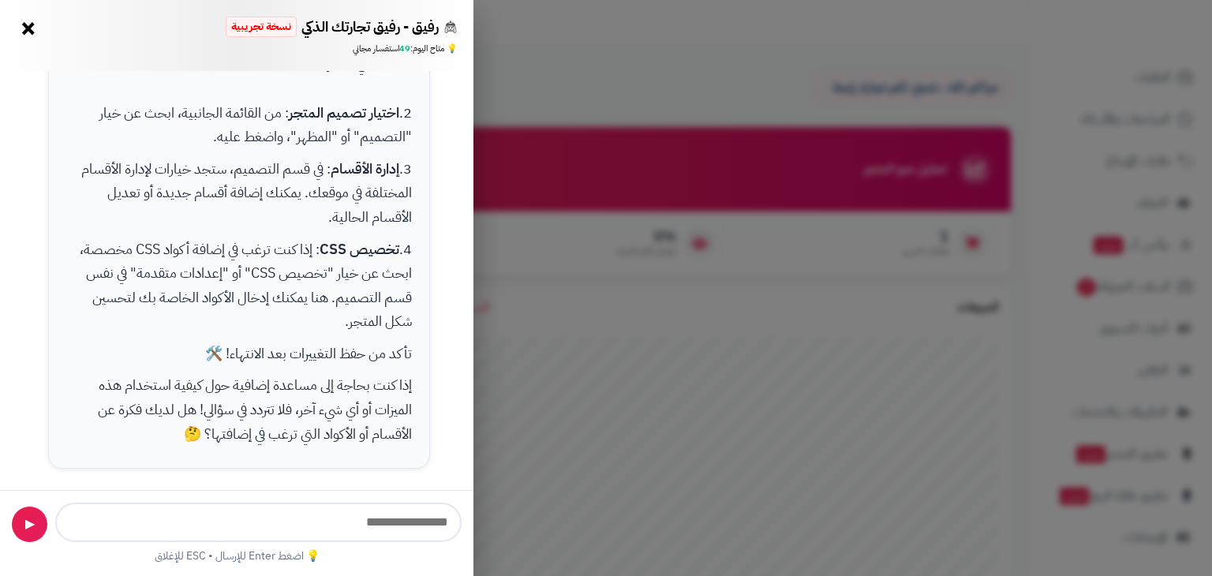
click at [158, 296] on p "4. تخصيص CSS : إذا كنت ترغب في إضافة أكواد CSS مخصصة، ابحث عن خيار "تخصيص CSS" …" at bounding box center [239, 286] width 346 height 96
drag, startPoint x: 397, startPoint y: 298, endPoint x: 362, endPoint y: 302, distance: 34.9
click at [362, 302] on p "4. تخصيص CSS : إذا كنت ترغب في إضافة أكواد CSS مخصصة، ابحث عن خيار "تخصيص CSS" …" at bounding box center [239, 286] width 346 height 96
drag, startPoint x: 313, startPoint y: 301, endPoint x: 244, endPoint y: 304, distance: 68.7
click at [245, 301] on p "4. تخصيص CSS : إذا كنت ترغب في إضافة أكواد CSS مخصصة، ابحث عن خيار "تخصيص CSS" …" at bounding box center [239, 286] width 346 height 96
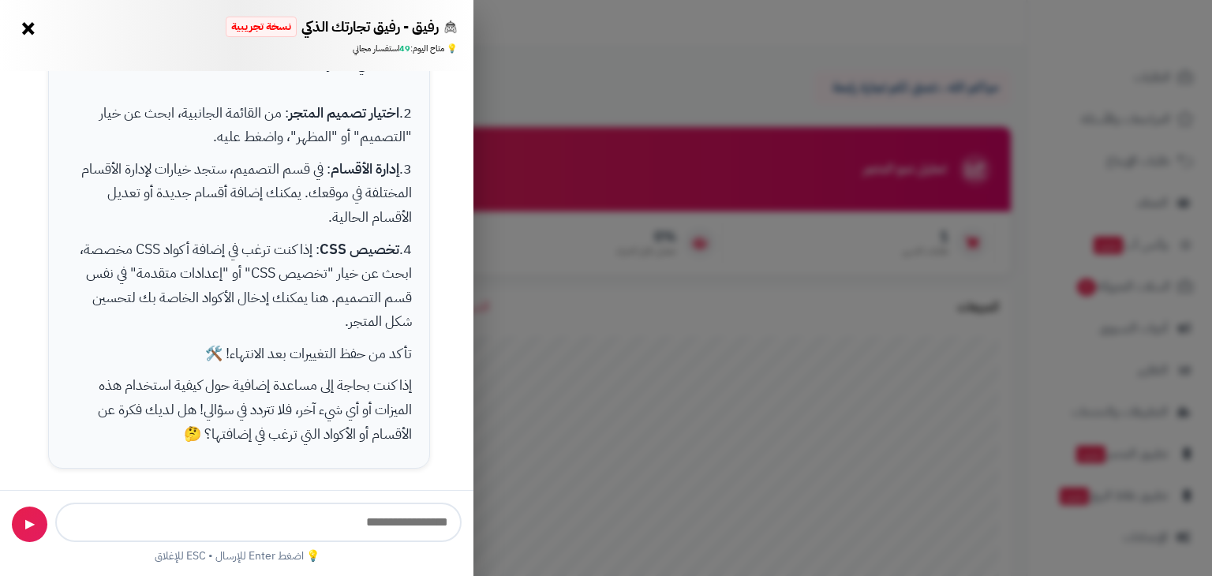
click at [243, 309] on p "4. تخصيص CSS : إذا كنت ترغب في إضافة أكواد CSS مخصصة، ابحث عن خيار "تخصيص CSS" …" at bounding box center [239, 286] width 346 height 96
drag, startPoint x: 369, startPoint y: 342, endPoint x: 239, endPoint y: 347, distance: 130.3
click at [274, 344] on p "تأكد من حفظ التغييرات بعد الانتهاء! 🛠️" at bounding box center [239, 354] width 346 height 24
click at [230, 348] on p "تأكد من حفظ التغييرات بعد الانتهاء! 🛠️" at bounding box center [239, 354] width 346 height 24
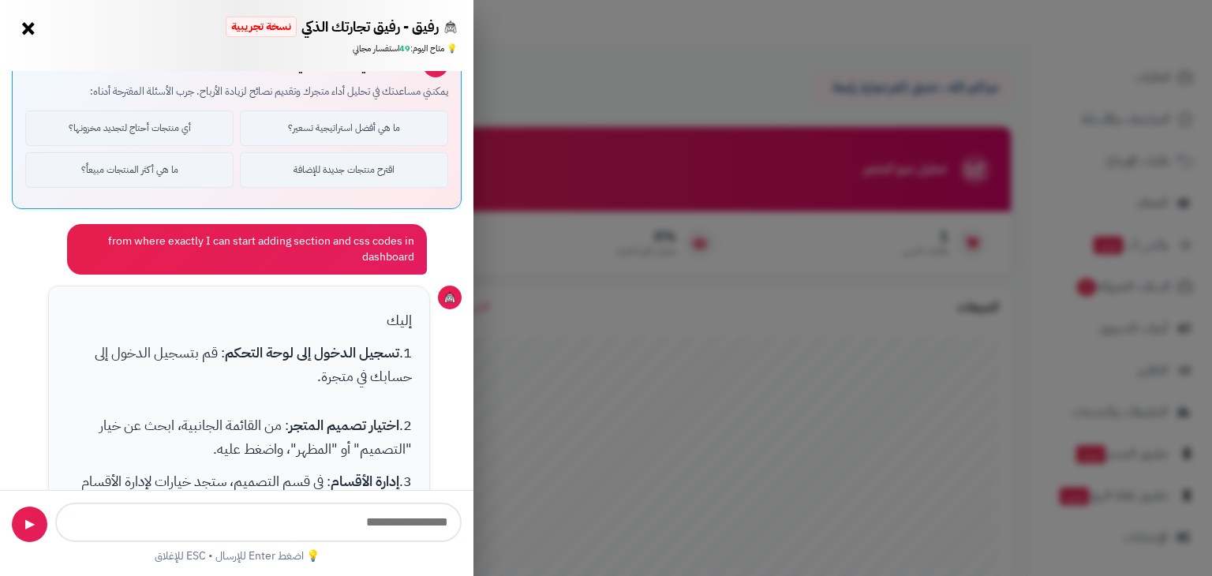
scroll to position [0, 0]
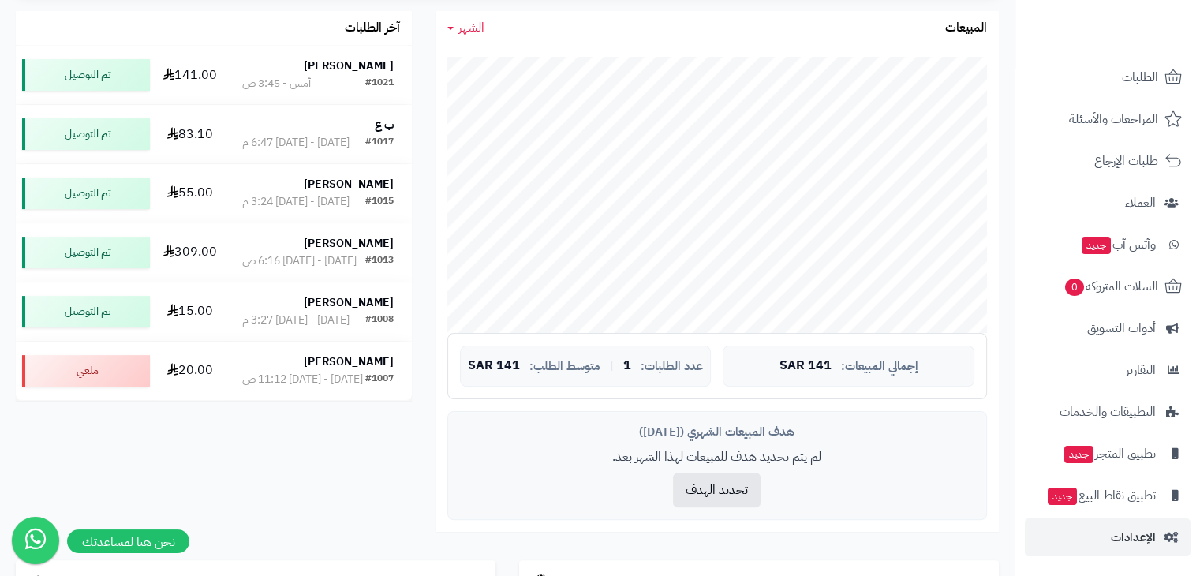
scroll to position [316, 0]
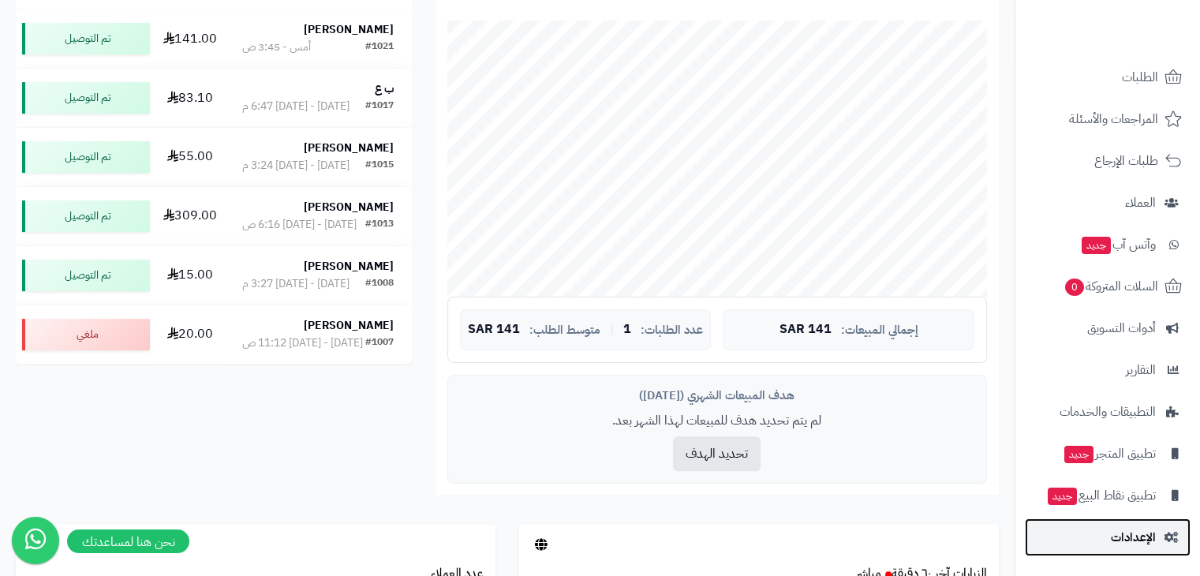
click at [1155, 531] on span "الإعدادات" at bounding box center [1133, 537] width 45 height 22
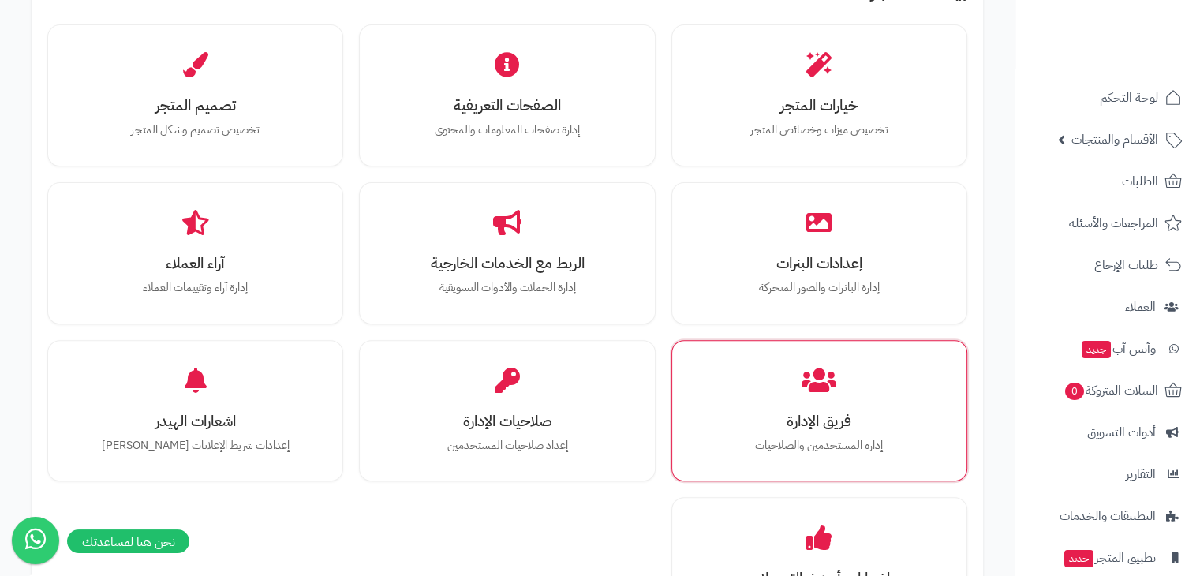
scroll to position [552, 0]
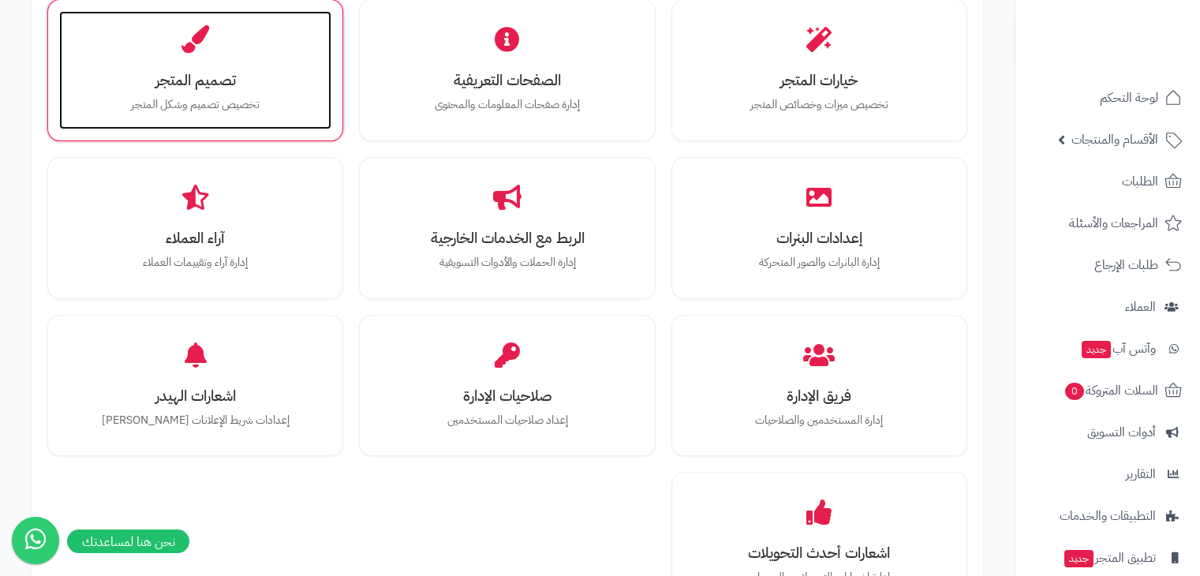
click at [163, 61] on div "تصميم المتجر تخصيص تصميم وشكل المتجر" at bounding box center [195, 70] width 272 height 118
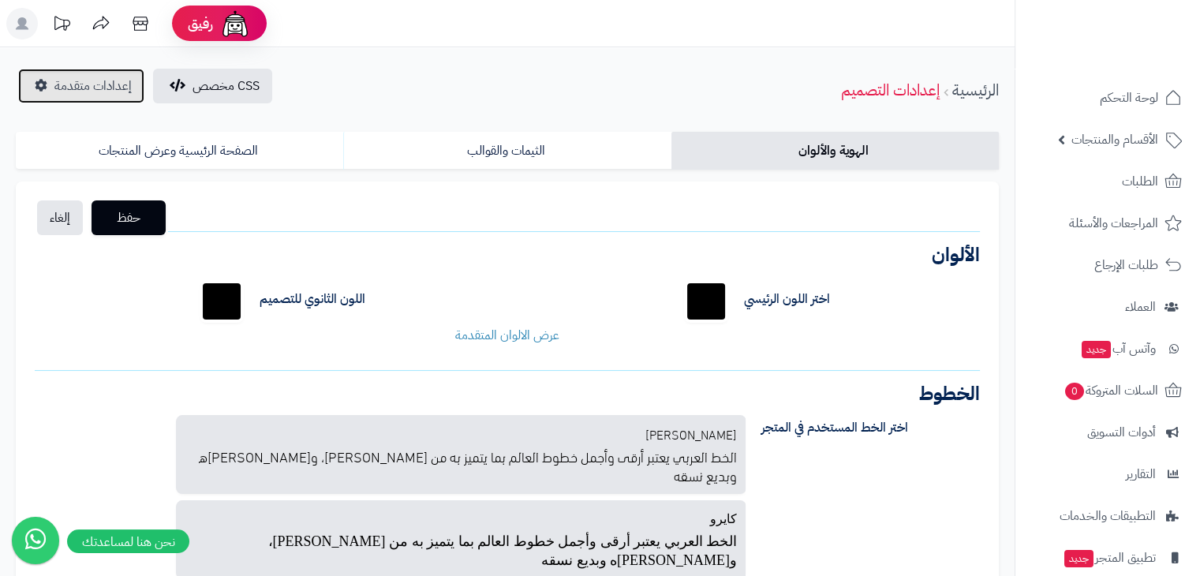
click at [63, 86] on span "إعدادات متقدمة" at bounding box center [92, 86] width 77 height 19
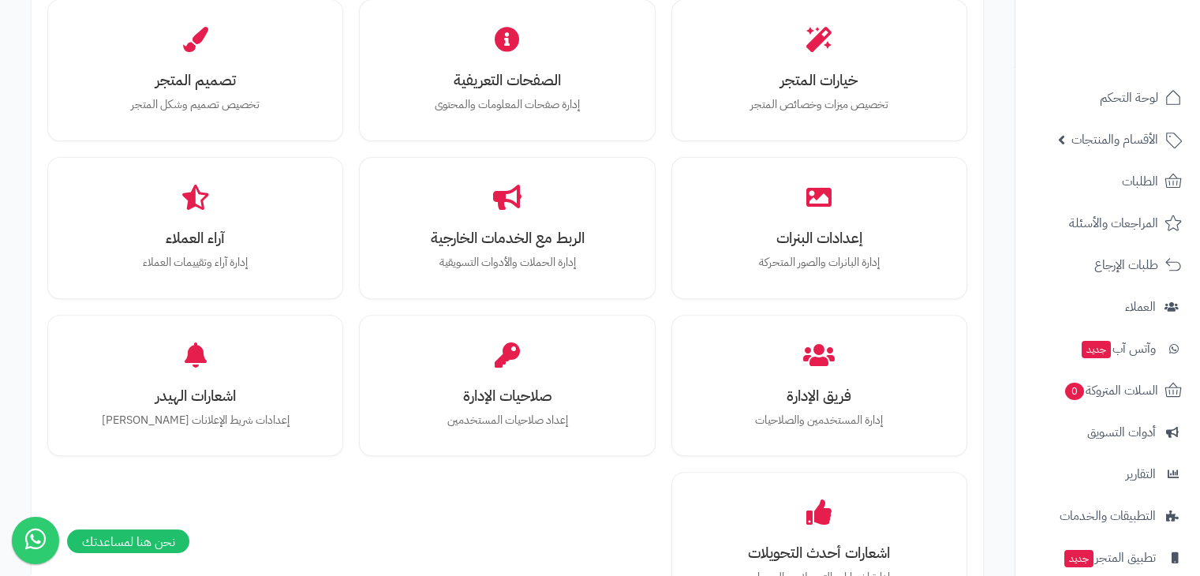
scroll to position [552, 0]
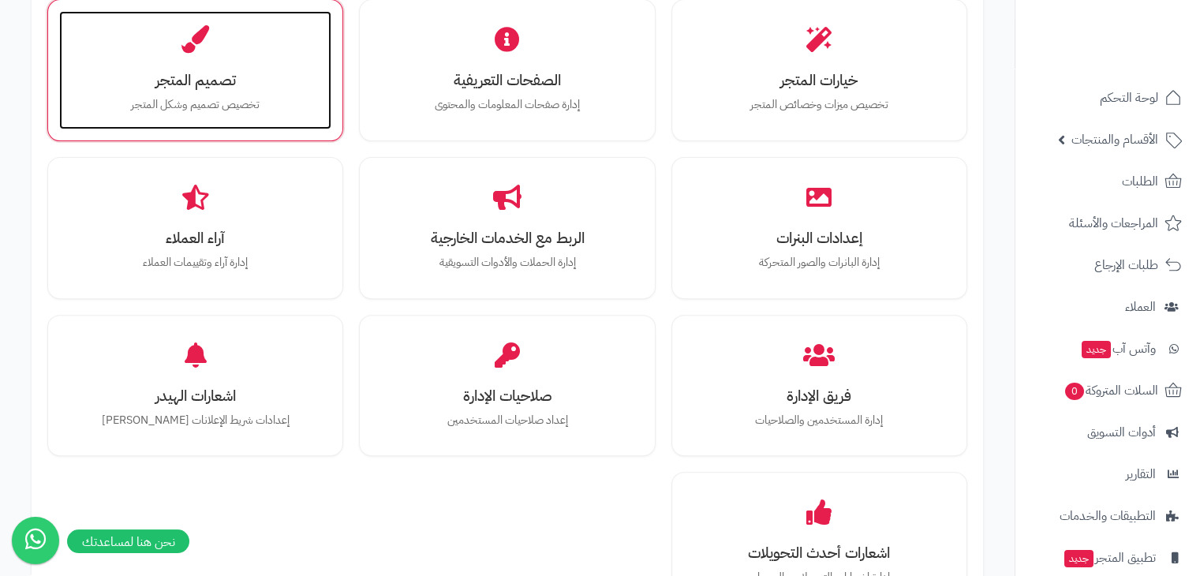
click at [221, 76] on h3 "تصميم المتجر" at bounding box center [195, 80] width 241 height 17
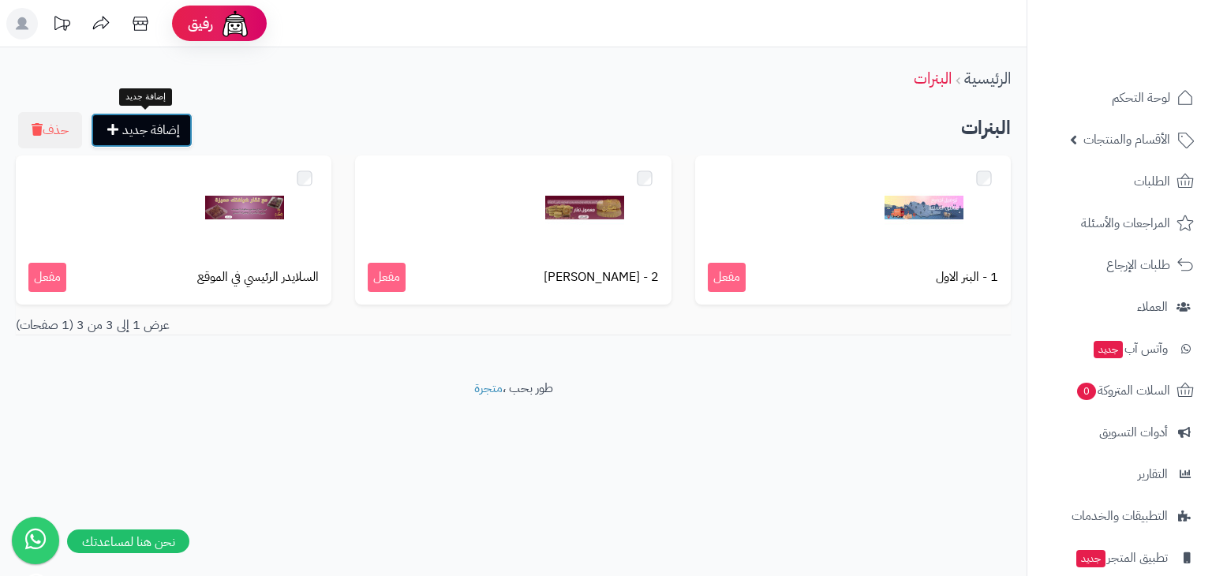
click at [125, 118] on link "إضافة جديد" at bounding box center [142, 130] width 102 height 35
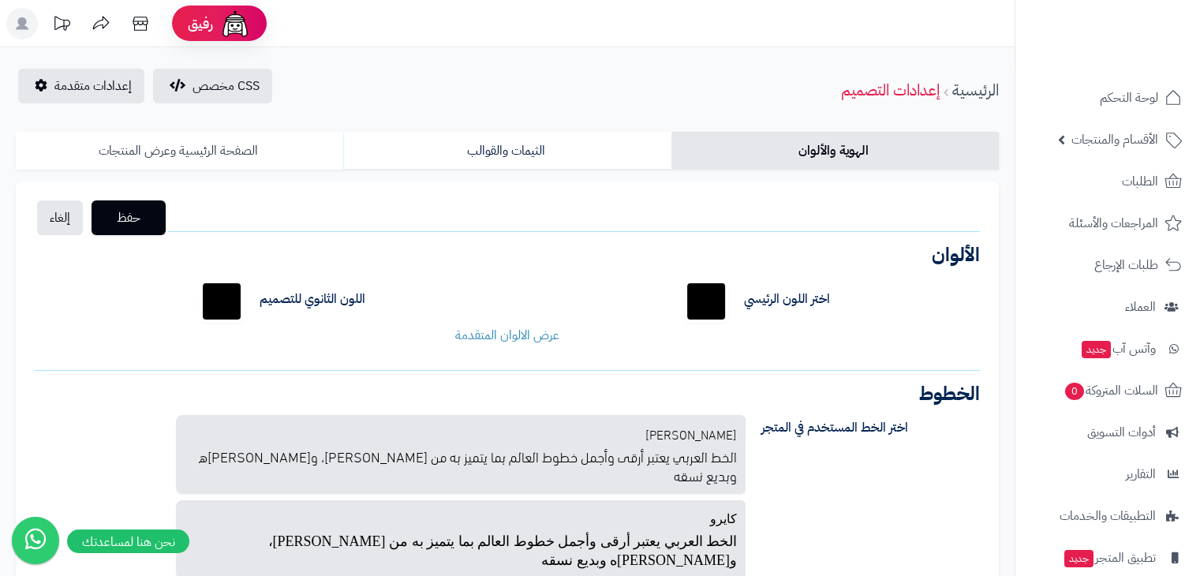
click at [253, 157] on link "الصفحة الرئيسية وعرض المنتجات" at bounding box center [180, 151] width 328 height 38
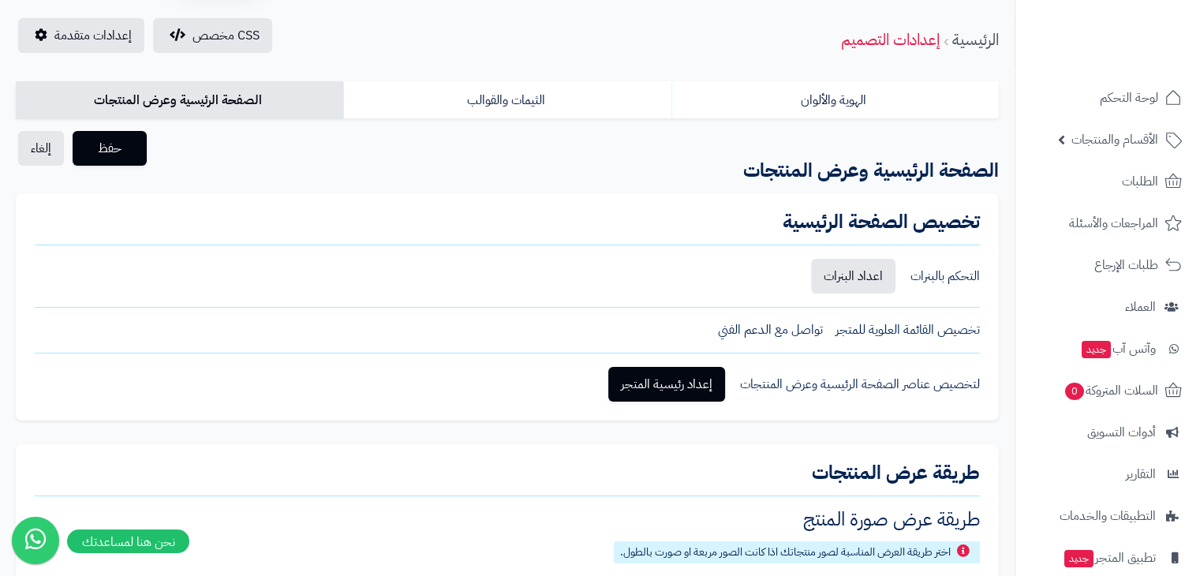
scroll to position [79, 0]
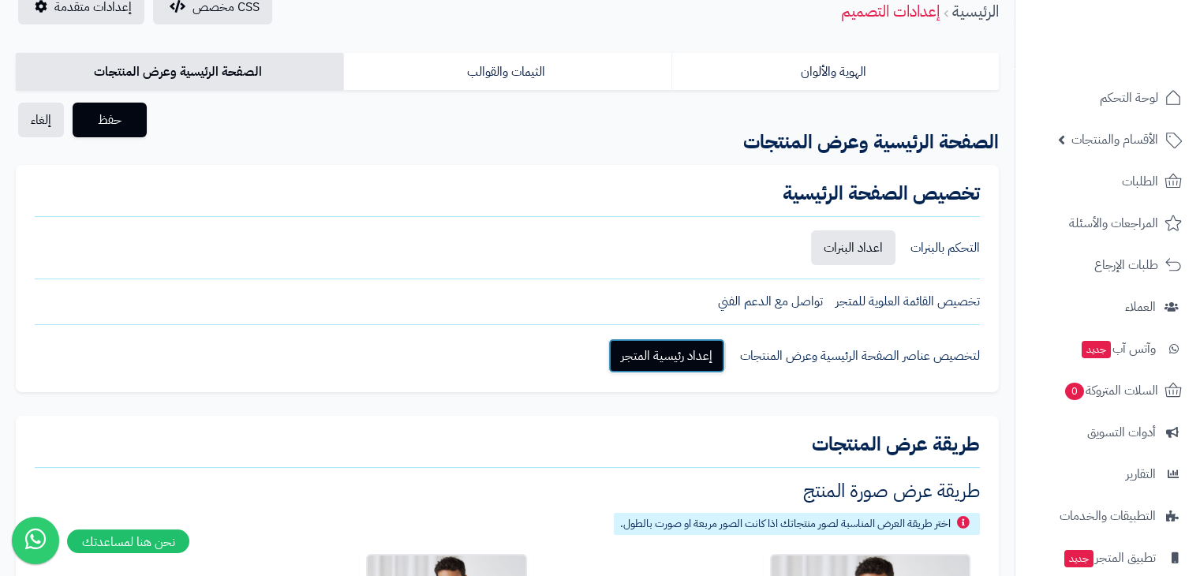
drag, startPoint x: 655, startPoint y: 373, endPoint x: 627, endPoint y: 358, distance: 31.8
drag, startPoint x: 627, startPoint y: 358, endPoint x: 521, endPoint y: 376, distance: 108.2
click at [521, 376] on div "تخصيص الصفحة الرئيسية التحكم بالبنرات اعداد البنرات تخصيص القائمة العلوية للمتج…" at bounding box center [507, 278] width 983 height 227
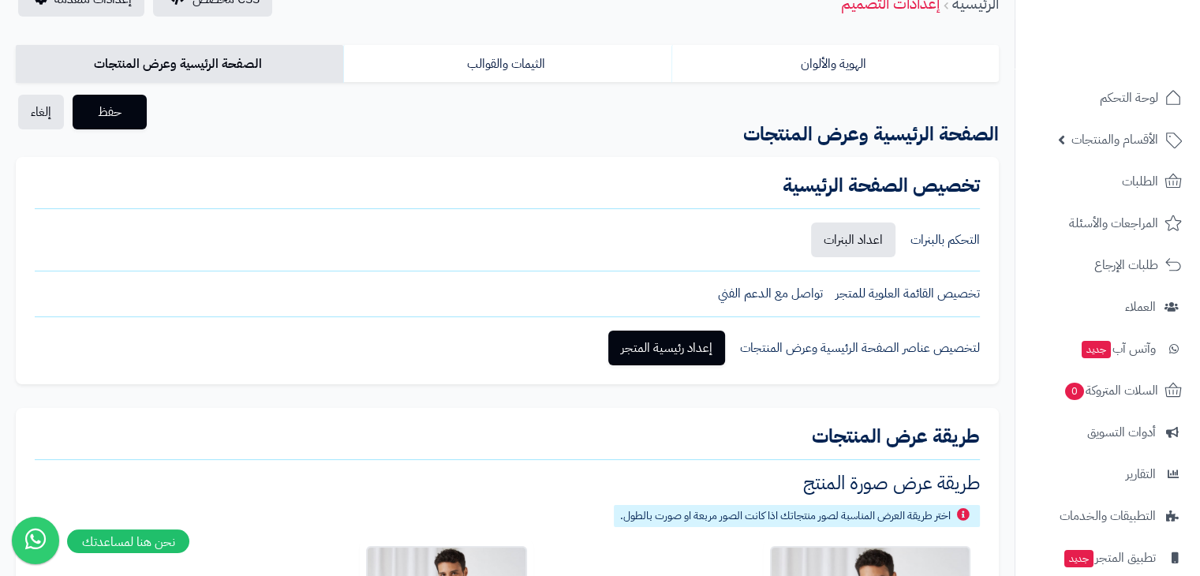
scroll to position [0, 0]
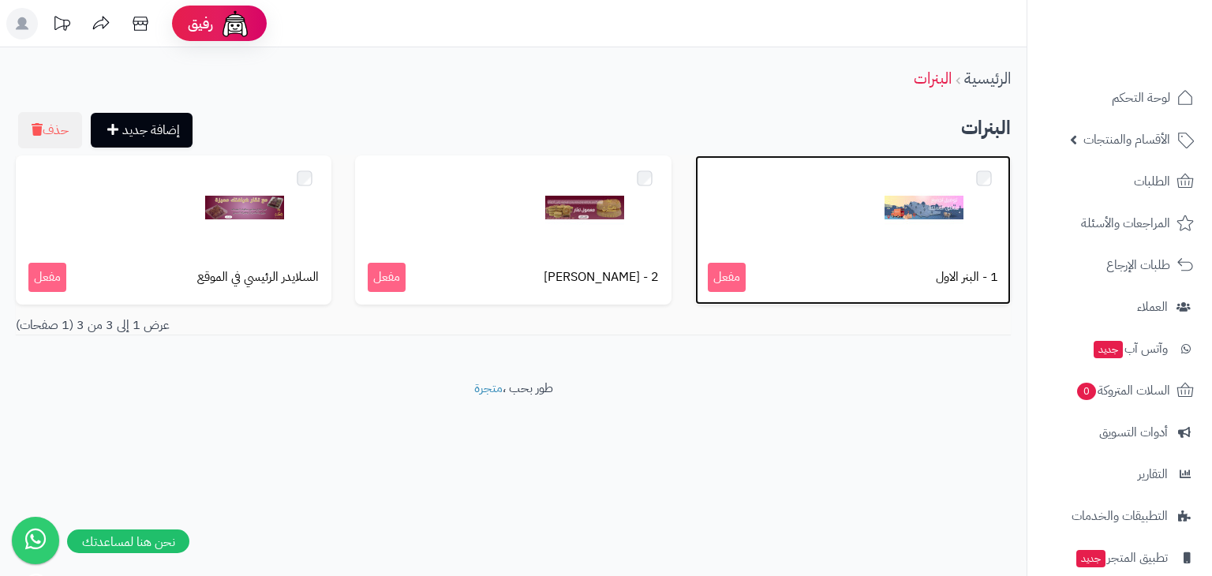
click at [858, 282] on p "1 - البنر الاول مفعل" at bounding box center [853, 277] width 290 height 29
click at [860, 215] on div at bounding box center [853, 207] width 290 height 79
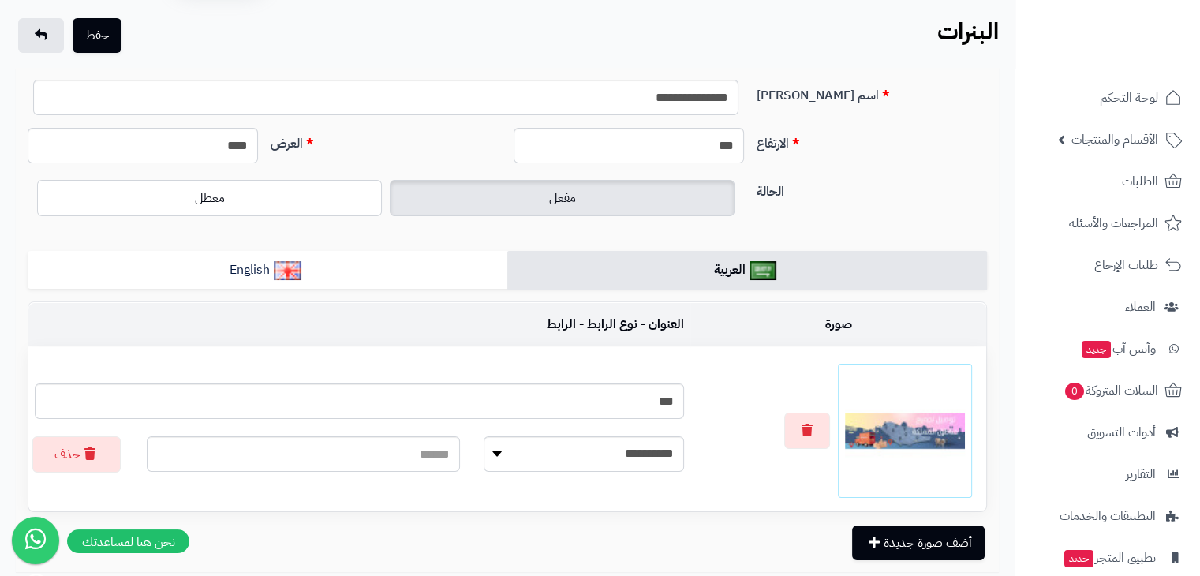
scroll to position [79, 0]
